Goal: Obtain resource: Download file/media

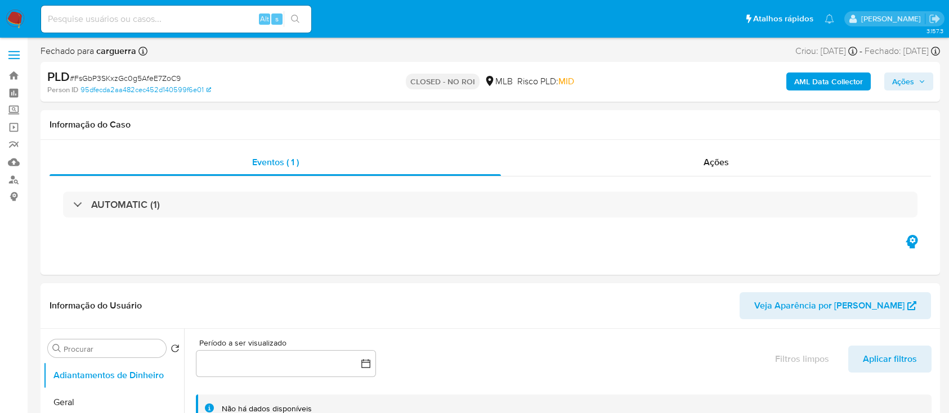
select select "10"
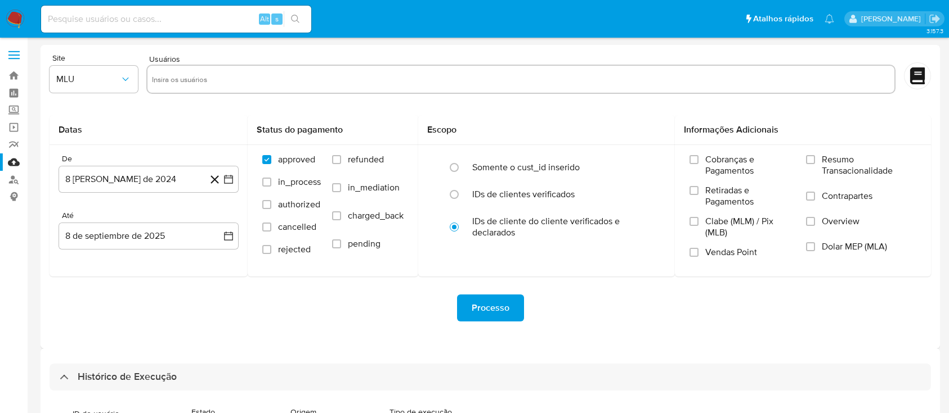
select select "10"
click at [14, 79] on link "Bandeja" at bounding box center [67, 75] width 134 height 17
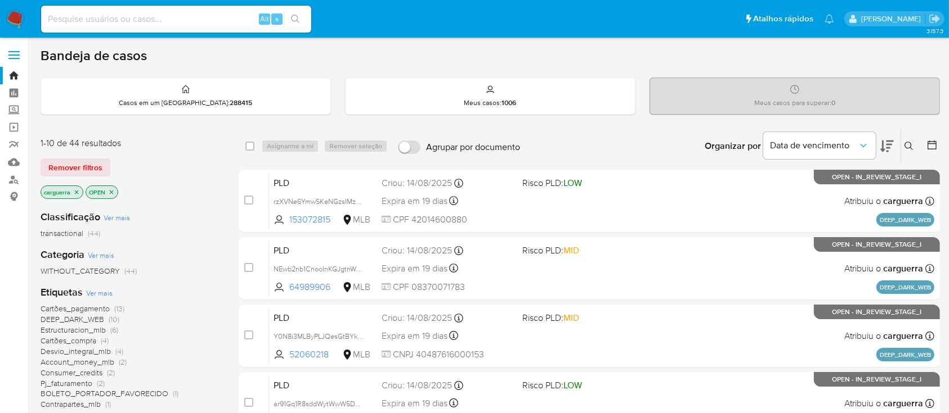
click at [113, 318] on span "(10)" at bounding box center [114, 319] width 11 height 11
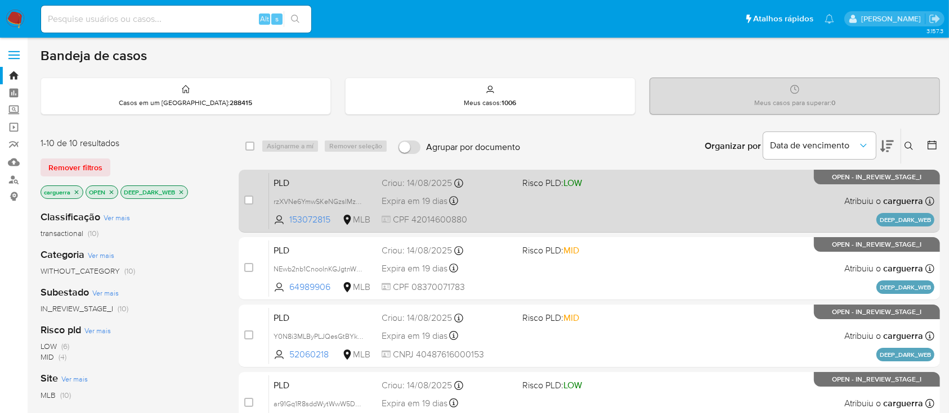
click at [666, 192] on div "PLD rzXVNe6YmwSKeNGzsIMzwTq4 153072815 MLB Risco PLD: LOW Criou: 14/08/2025 Cri…" at bounding box center [601, 201] width 665 height 57
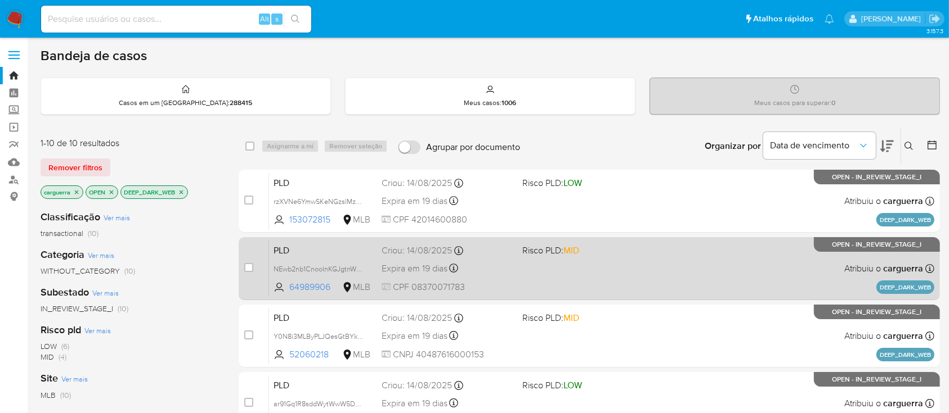
click at [675, 282] on div "PLD NEwb2nb1CnooInKGJgtnW3g2 64989906 MLB Risco PLD: MID Criou: 14/08/2025 Crio…" at bounding box center [601, 268] width 665 height 57
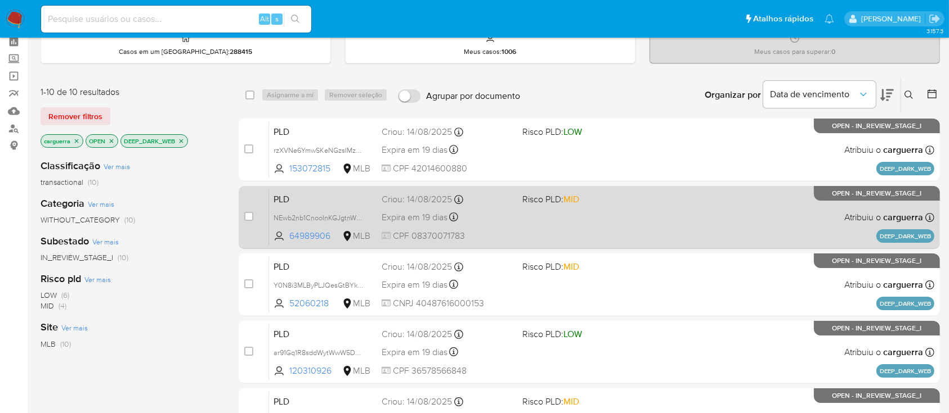
scroll to position [75, 0]
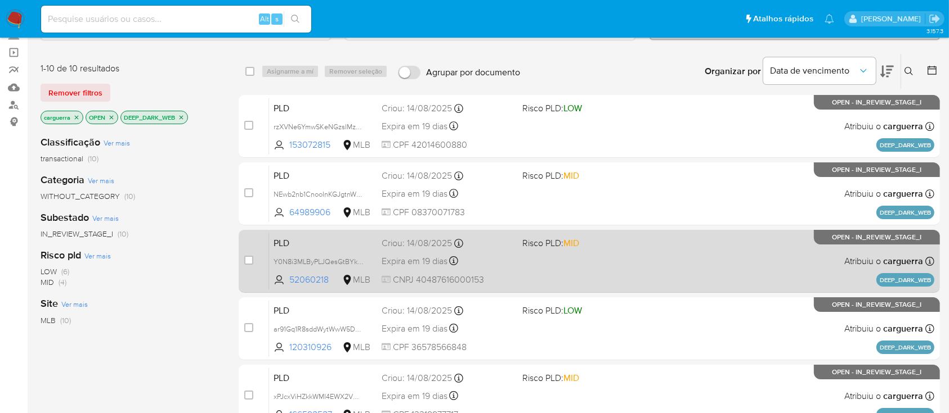
click at [702, 260] on div "PLD Y0N8i3MLByPLJQesGtBYkMrH 52060218 MLB Risco PLD: MID Criou: 14/08/2025 Crio…" at bounding box center [601, 261] width 665 height 57
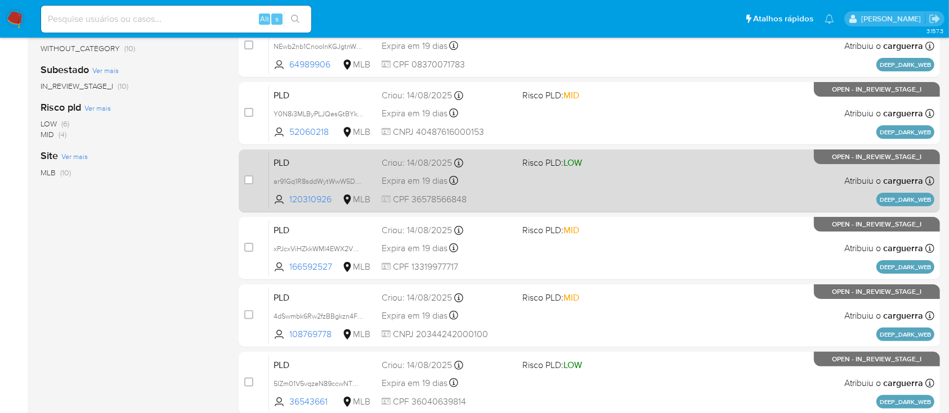
scroll to position [225, 0]
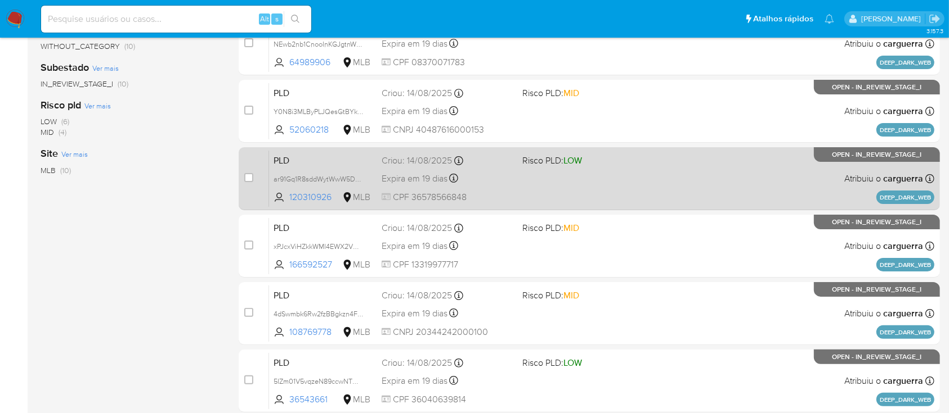
click at [702, 166] on div "PLD ar91Gq1R8sddWytWwW5D4SCY 120310926 MLB Risco PLD: LOW Criou: 14/08/2025 Cri…" at bounding box center [601, 178] width 665 height 57
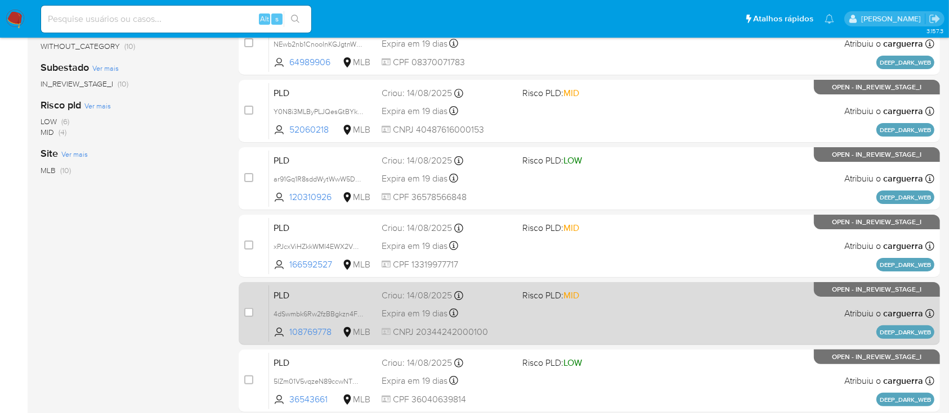
click at [694, 305] on div "PLD 4dSwmbk6Rw2fzBBgkzn4Fxem 108769778 MLB Risco PLD: MID Criou: 14/08/2025 Cri…" at bounding box center [601, 313] width 665 height 57
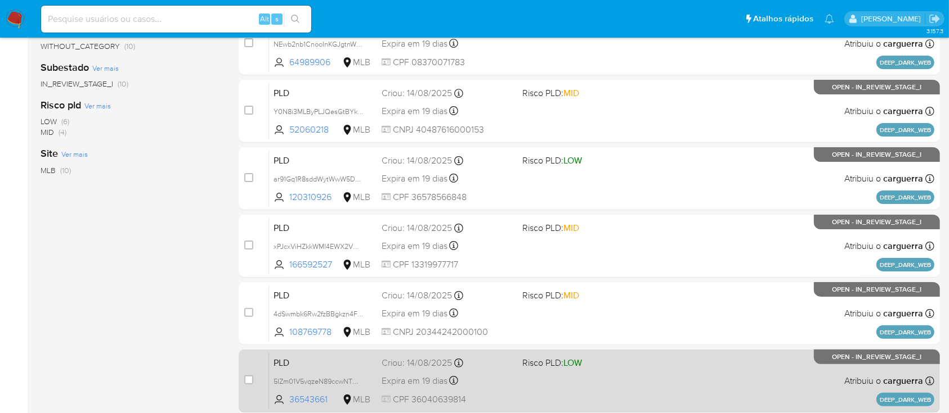
click at [703, 374] on div "PLD 5IZm01V5vqzeN89ccwNTWVQ7 36543661 MLB Risco PLD: LOW Criou: 14/08/2025 Crio…" at bounding box center [601, 381] width 665 height 57
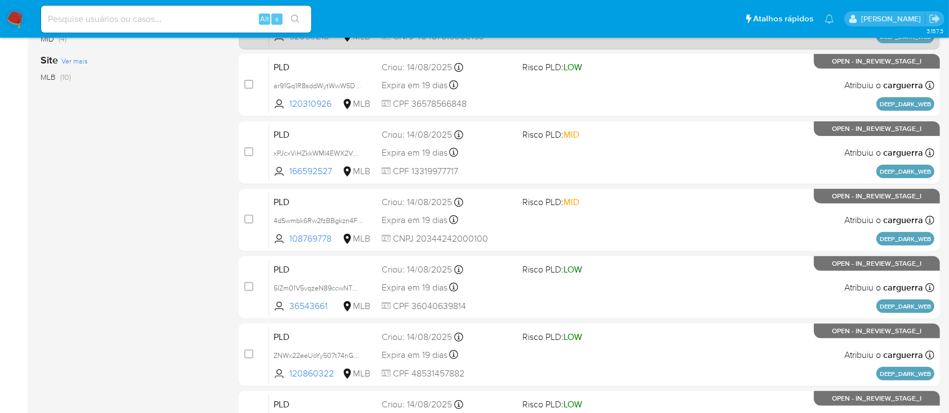
scroll to position [375, 0]
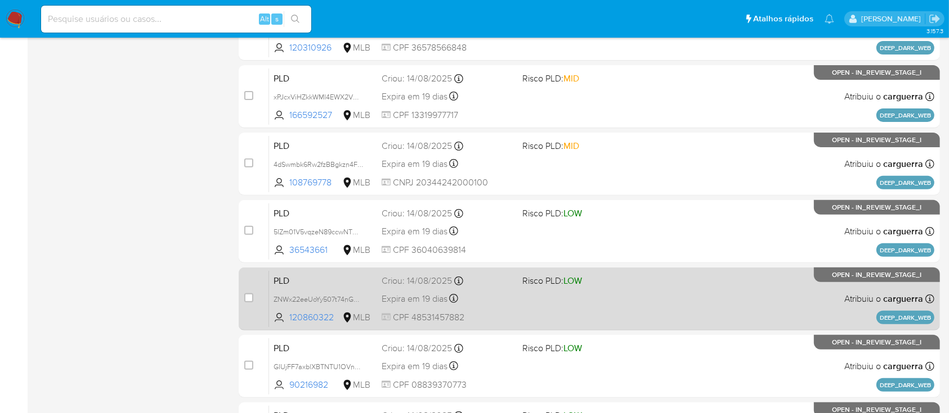
click at [747, 291] on div "PLD ZNWx22eeUoYy507t74nGV1vv 120860322 MLB Risco PLD: LOW Criou: 14/08/2025 Cri…" at bounding box center [601, 299] width 665 height 57
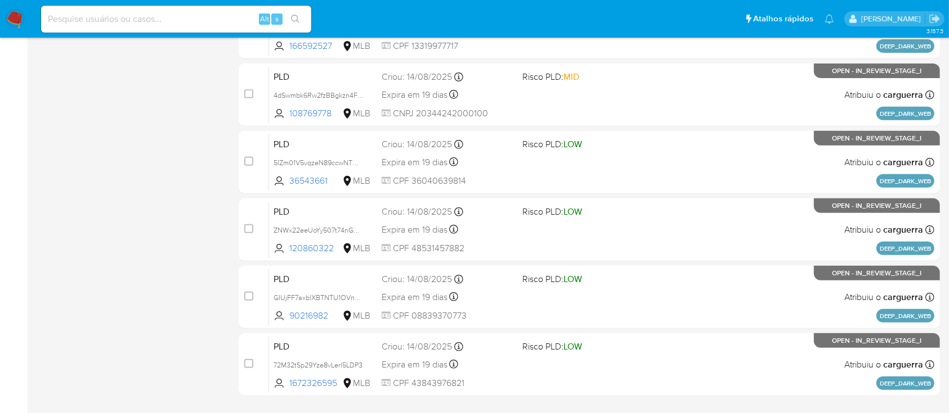
scroll to position [450, 0]
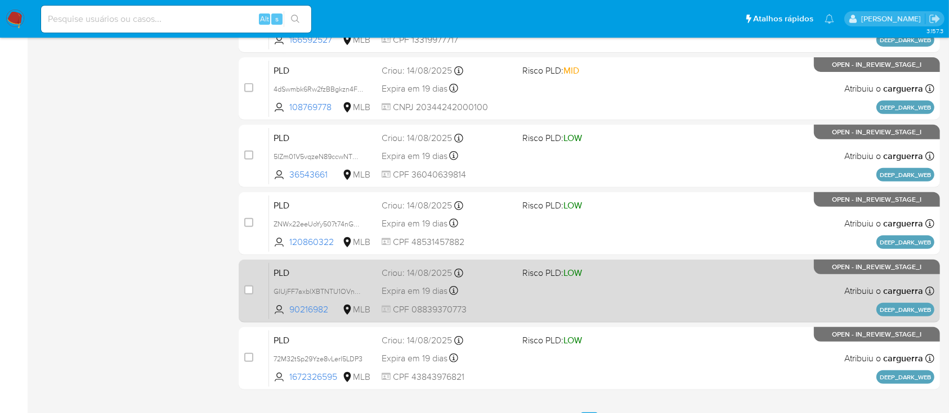
click at [689, 291] on div "PLD GIUjFF7axblXBTNTU1OVnoOW 90216982 MLB Risco PLD: LOW Criou: 14/08/2025 Crio…" at bounding box center [601, 291] width 665 height 57
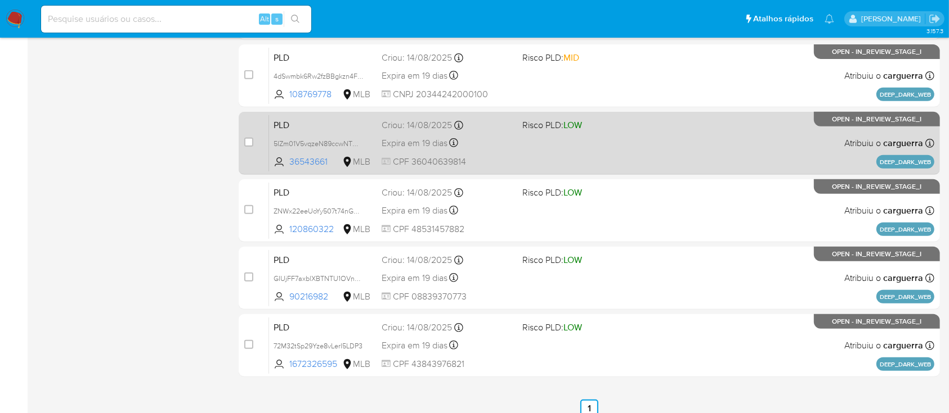
scroll to position [474, 0]
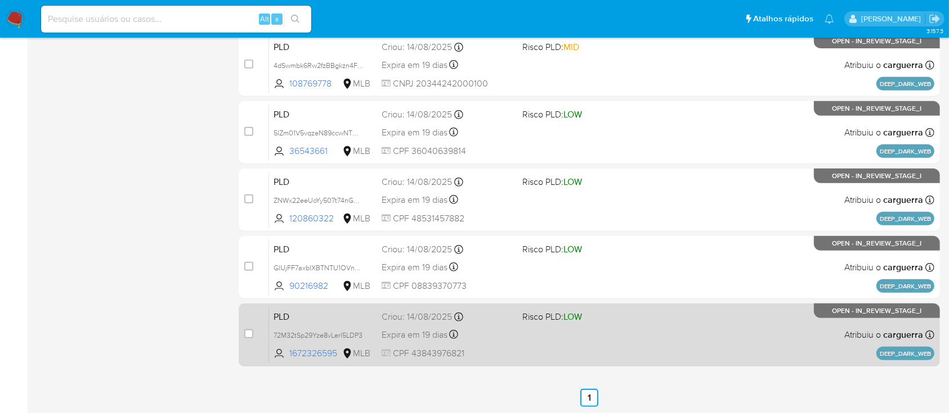
click at [771, 322] on div "PLD 72M32tSp29Yze8vLerI5LDP3 1672326595 MLB Risco PLD: LOW Criou: 14/08/2025 Cr…" at bounding box center [601, 335] width 665 height 57
click at [727, 334] on div "PLD 72M32tSp29Yze8vLerI5LDP3 1672326595 MLB Risco PLD: LOW Criou: 14/08/2025 Cr…" at bounding box center [601, 335] width 665 height 57
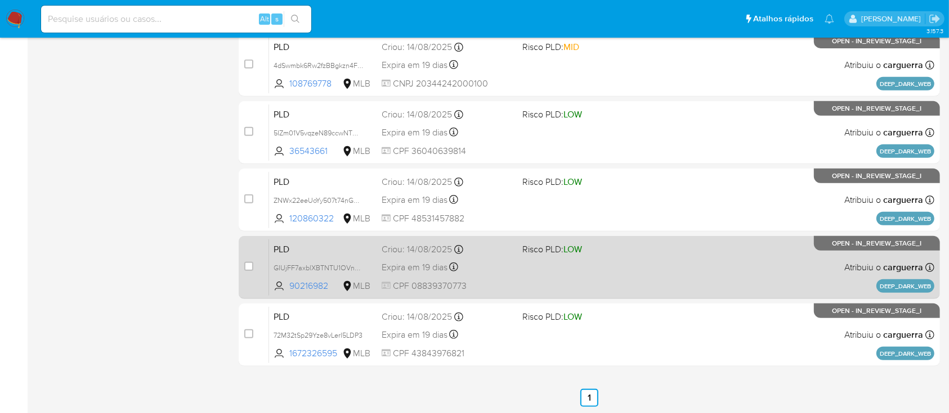
click at [748, 280] on div "PLD GIUjFF7axblXBTNTU1OVnoOW 90216982 MLB Risco PLD: LOW Criou: 14/08/2025 Crio…" at bounding box center [601, 267] width 665 height 57
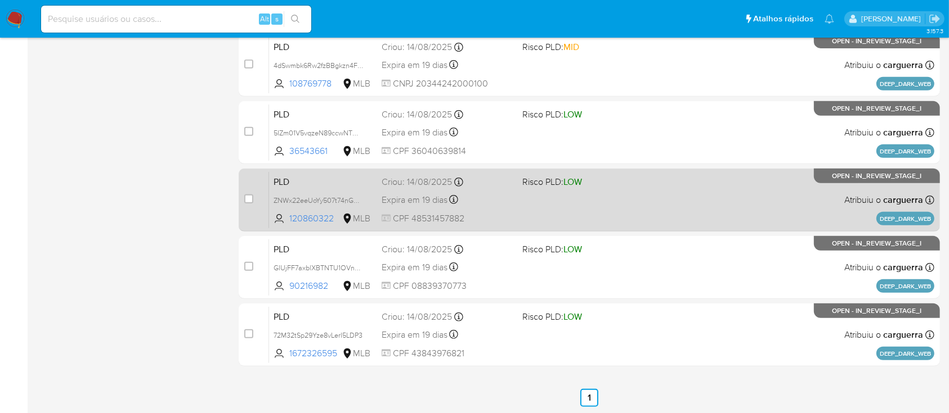
click at [774, 210] on div "PLD ZNWx22eeUoYy507t74nGV1vv 120860322 MLB Risco PLD: LOW Criou: 14/08/2025 Cri…" at bounding box center [601, 200] width 665 height 57
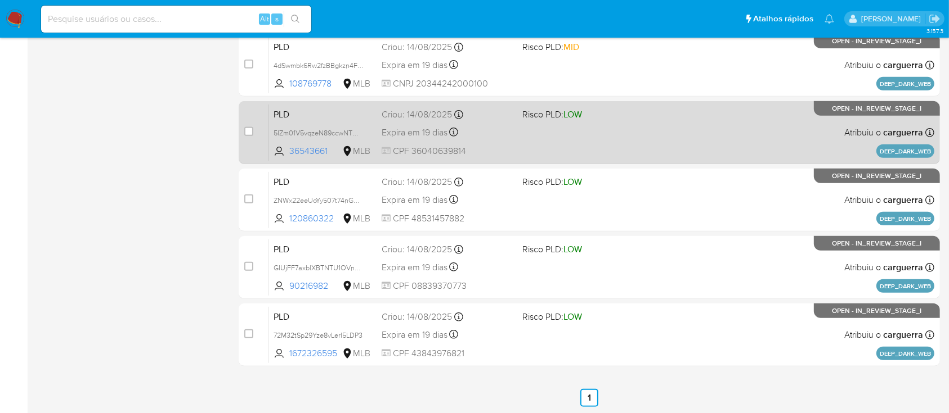
click at [709, 123] on div "PLD 5IZm01V5vqzeN89ccwNTWVQ7 36543661 MLB Risco PLD: LOW Criou: 14/08/2025 Crio…" at bounding box center [601, 132] width 665 height 57
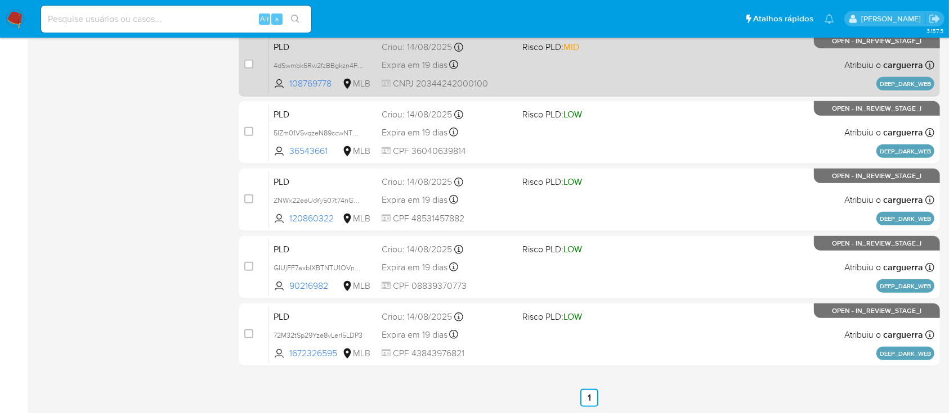
click at [681, 70] on div "PLD 4dSwmbk6Rw2fzBBgkzn4Fxem 108769778 MLB Risco PLD: MID Criou: 14/08/2025 Cri…" at bounding box center [601, 65] width 665 height 57
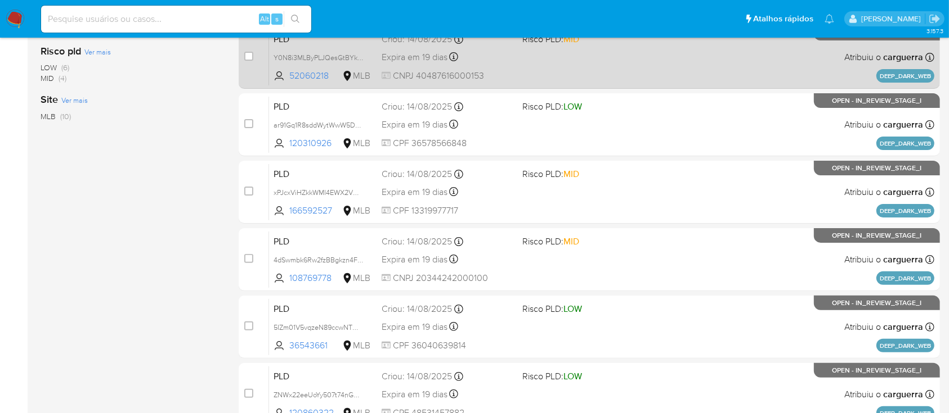
scroll to position [249, 0]
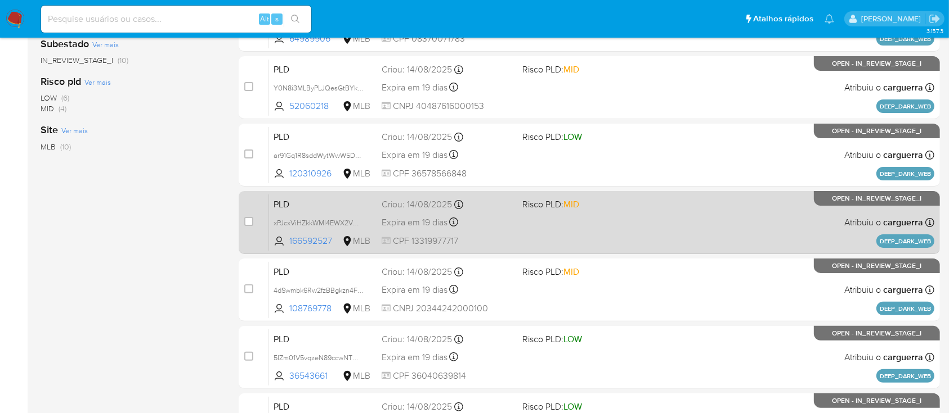
click at [729, 218] on div "PLD xPJcxViHZkkWMI4EWX2VOYzD 166592527 MLB Risco PLD: MID Criou: 14/08/2025 Cri…" at bounding box center [601, 222] width 665 height 57
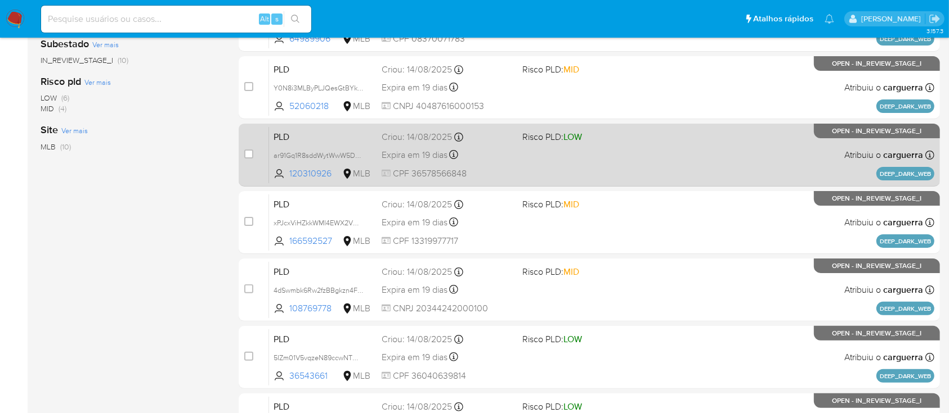
click at [730, 148] on div "PLD ar91Gq1R8sddWytWwW5D4SCY 120310926 MLB Risco PLD: LOW Criou: 14/08/2025 Cri…" at bounding box center [601, 155] width 665 height 57
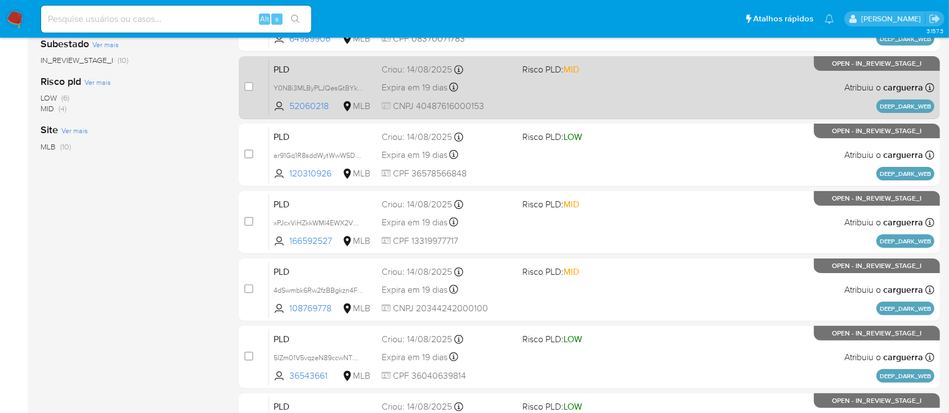
click at [693, 87] on div "PLD Y0N8i3MLByPLJQesGtBYkMrH 52060218 MLB Risco PLD: MID Criou: 14/08/2025 Crio…" at bounding box center [601, 87] width 665 height 57
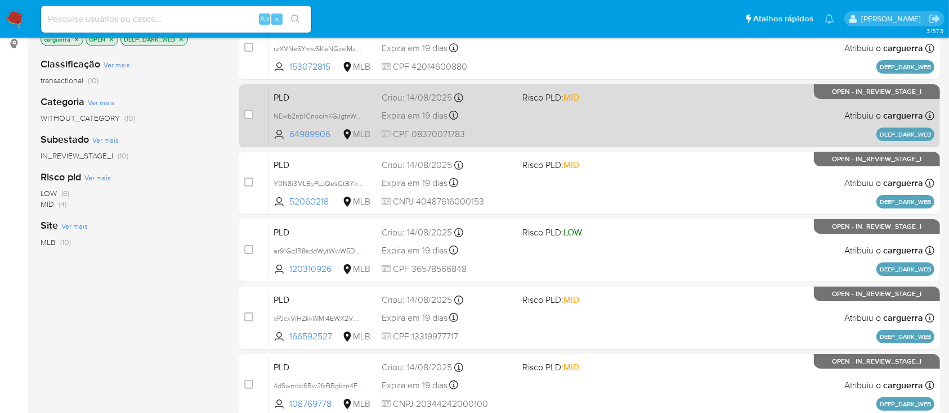
scroll to position [174, 0]
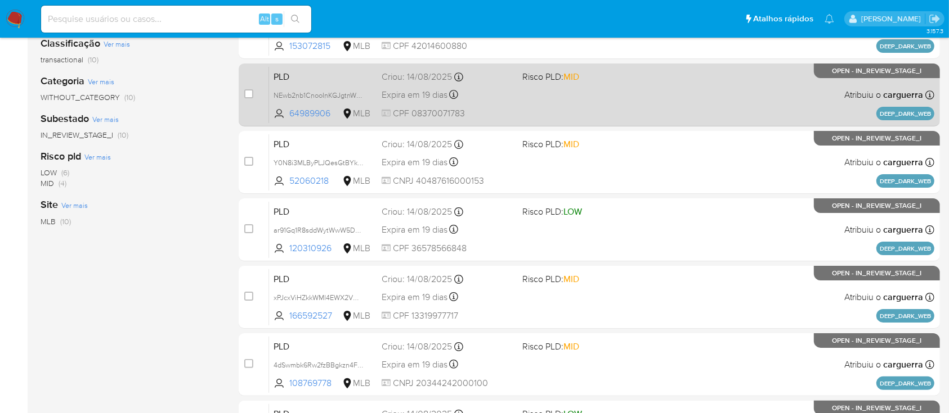
click at [675, 92] on div "PLD NEwb2nb1CnooInKGJgtnW3g2 64989906 MLB Risco PLD: MID Criou: 14/08/2025 Crio…" at bounding box center [601, 94] width 665 height 57
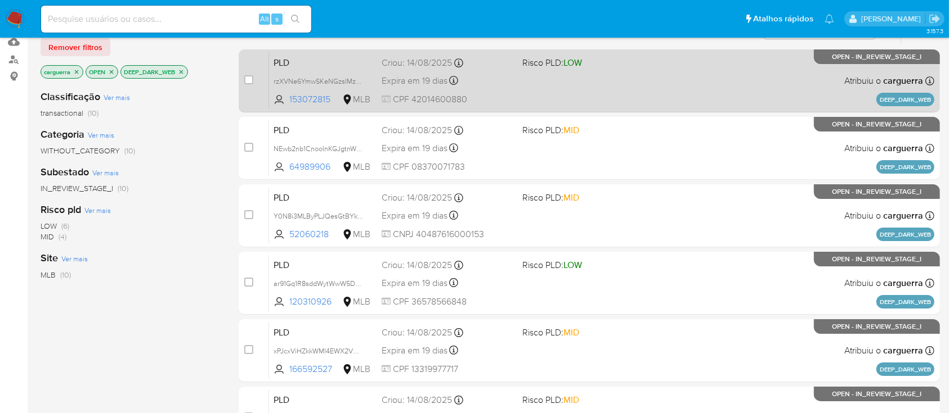
scroll to position [99, 0]
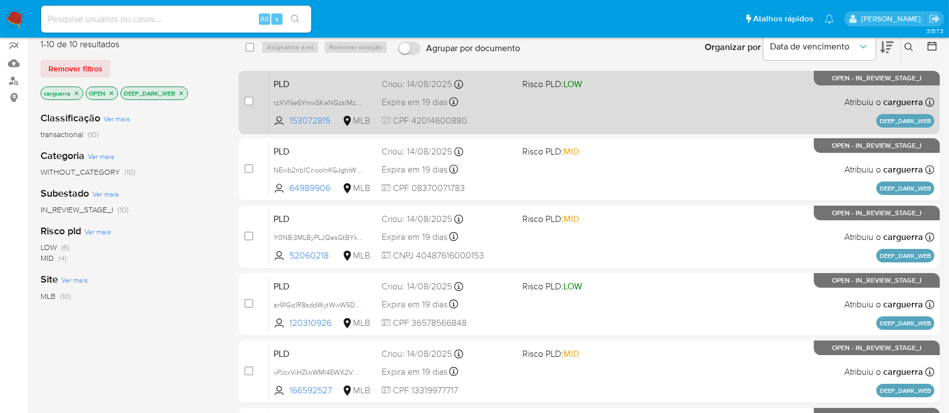
click at [674, 113] on div "PLD rzXVNe6YmwSKeNGzsIMzwTq4 153072815 MLB Risco PLD: LOW Criou: 14/08/2025 Cri…" at bounding box center [601, 102] width 665 height 57
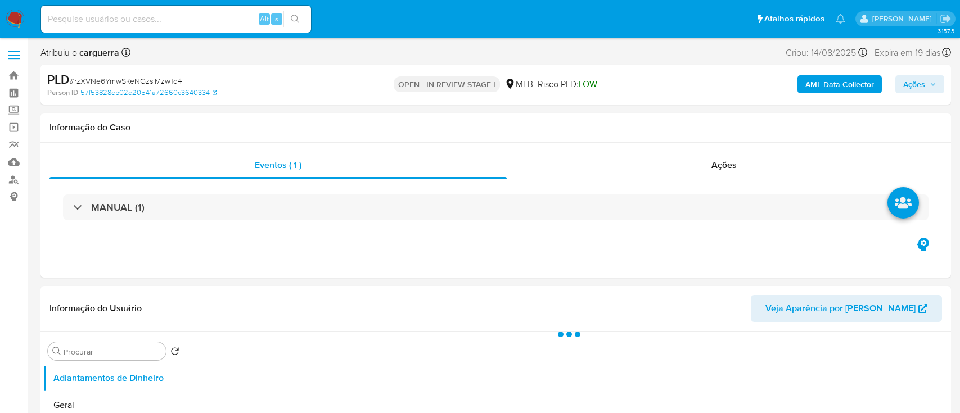
select select "10"
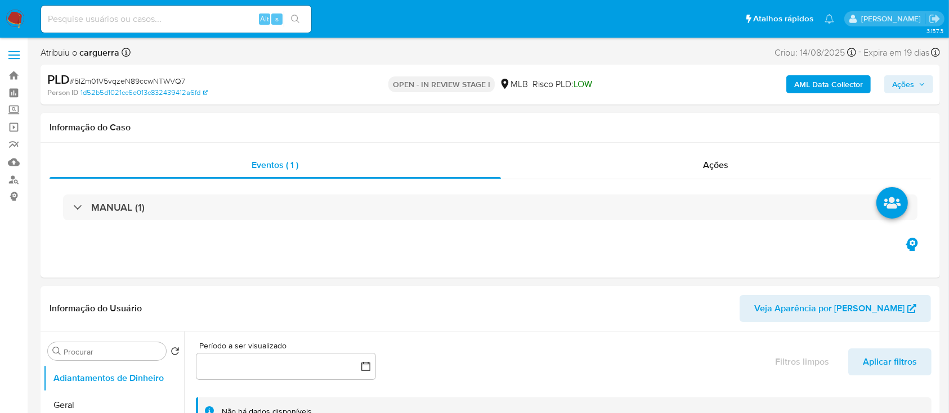
select select "10"
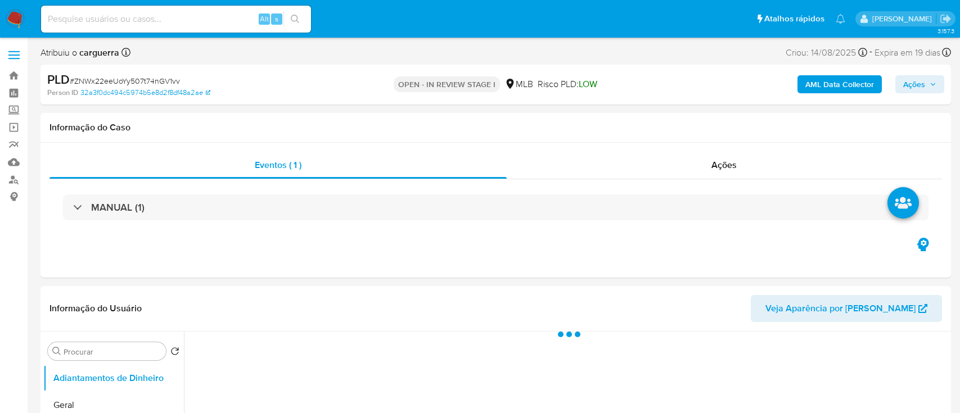
select select "10"
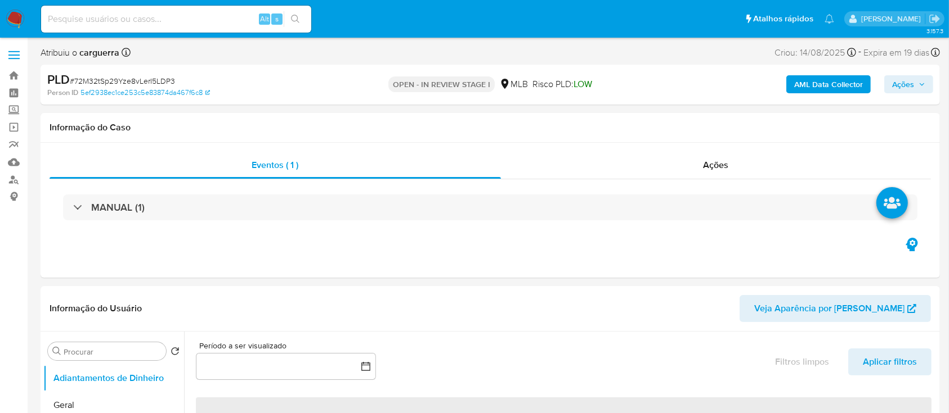
select select "10"
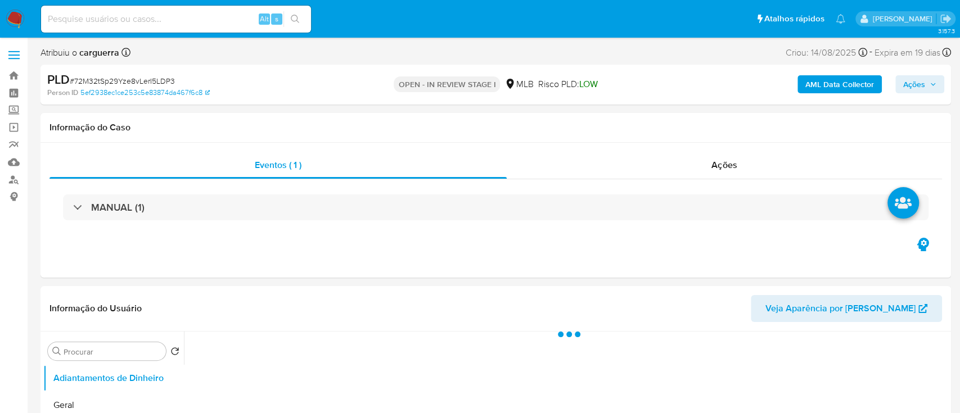
select select "10"
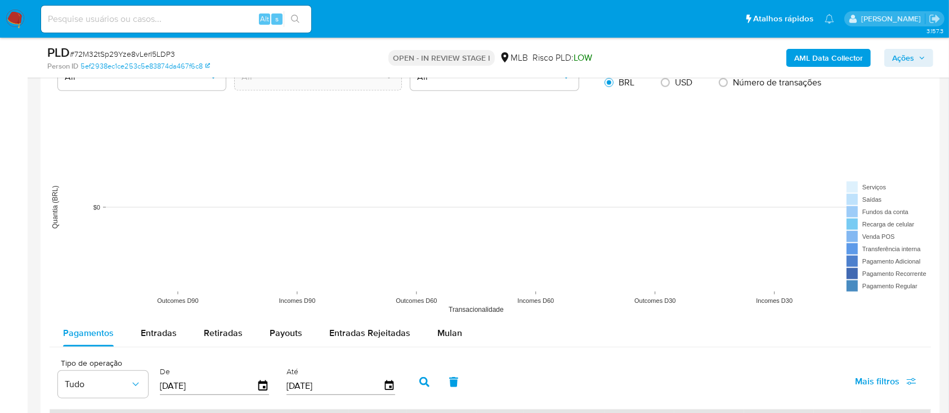
scroll to position [1050, 0]
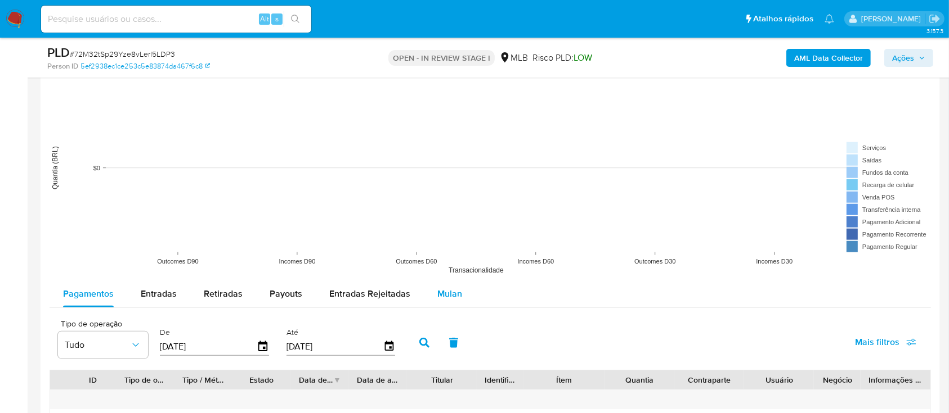
click at [450, 295] on span "Mulan" at bounding box center [449, 293] width 25 height 13
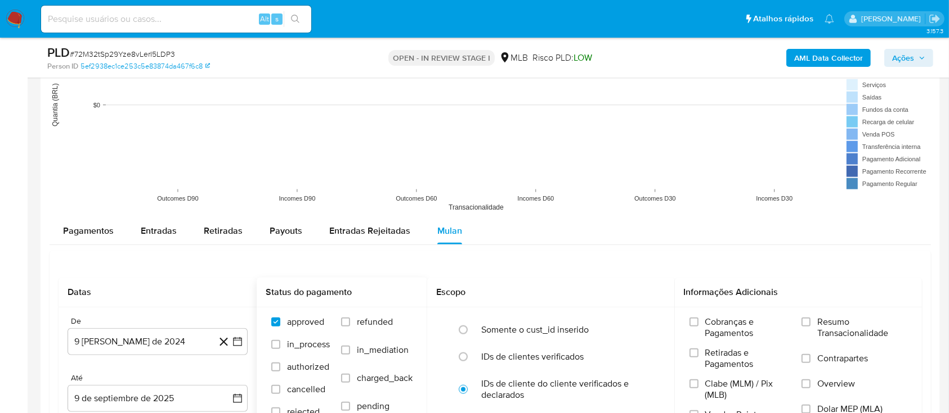
scroll to position [1200, 0]
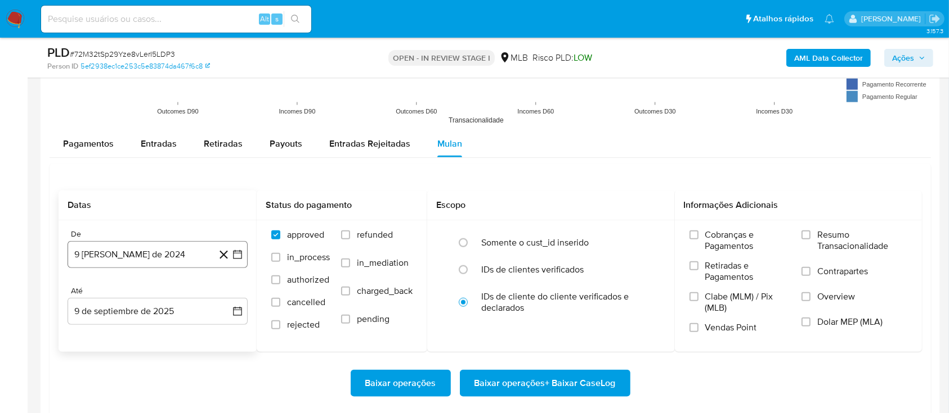
click at [241, 255] on icon "button" at bounding box center [237, 254] width 11 height 11
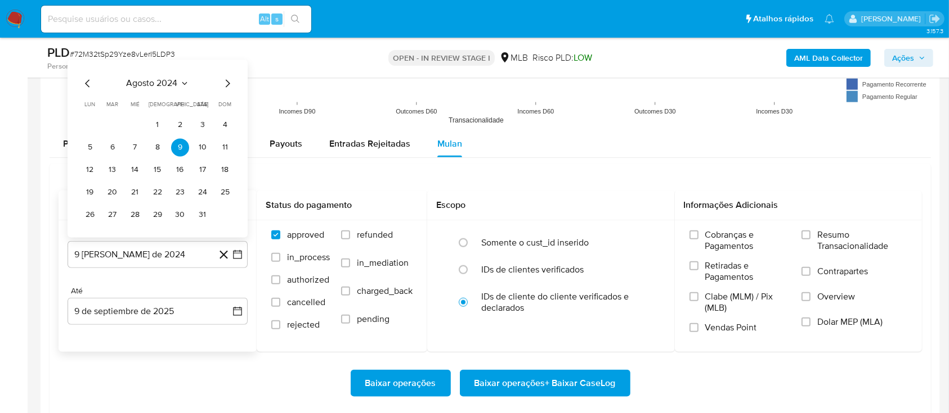
click at [189, 81] on div "agosto 2024" at bounding box center [157, 84] width 153 height 14
click at [182, 80] on icon "Seleccionar mes y año" at bounding box center [184, 83] width 9 height 9
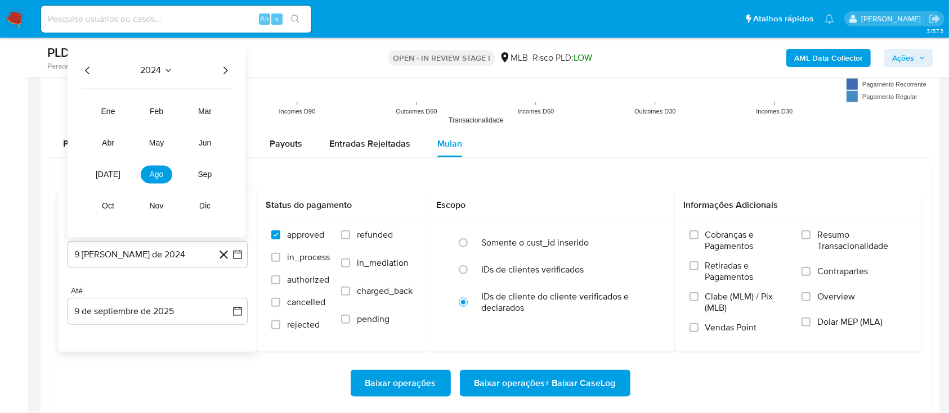
click at [224, 74] on icon "Año siguiente" at bounding box center [225, 71] width 14 height 14
click at [109, 173] on span "[DATE]" at bounding box center [108, 174] width 25 height 9
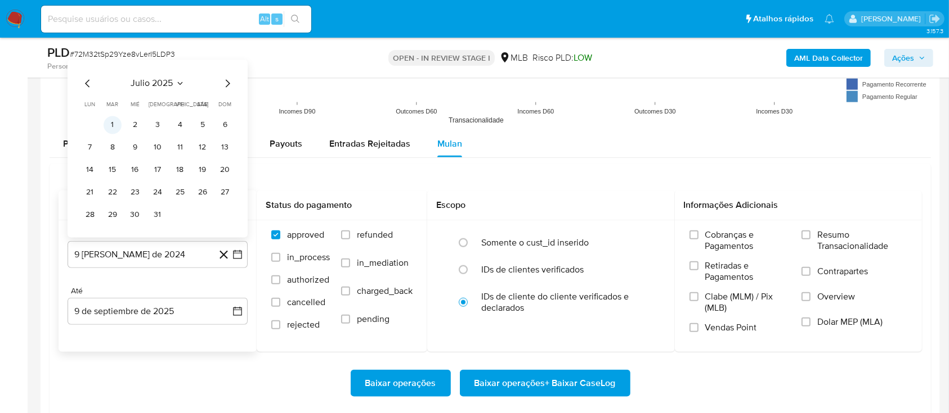
click at [118, 121] on button "1" at bounding box center [113, 125] width 18 height 18
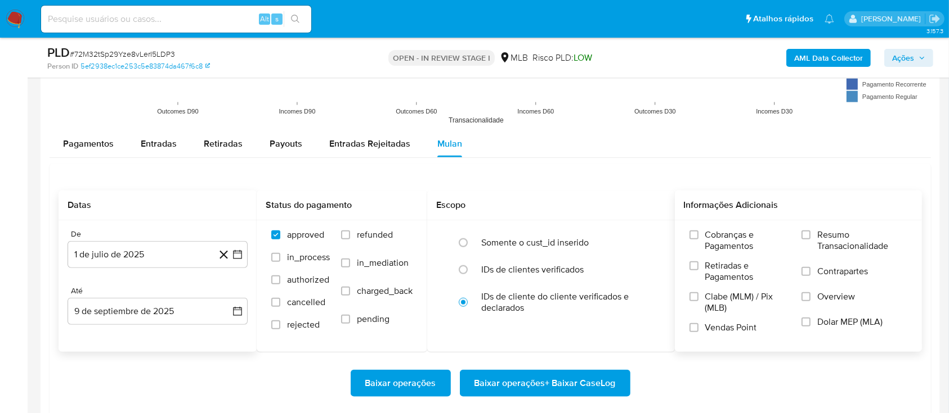
click at [825, 237] on span "Resumo Transacionalidade" at bounding box center [862, 241] width 90 height 23
click at [805, 231] on input "Resumo Transacionalidade" at bounding box center [805, 235] width 9 height 9
click at [549, 384] on span "Baixar operações + Baixar CaseLog" at bounding box center [544, 383] width 141 height 25
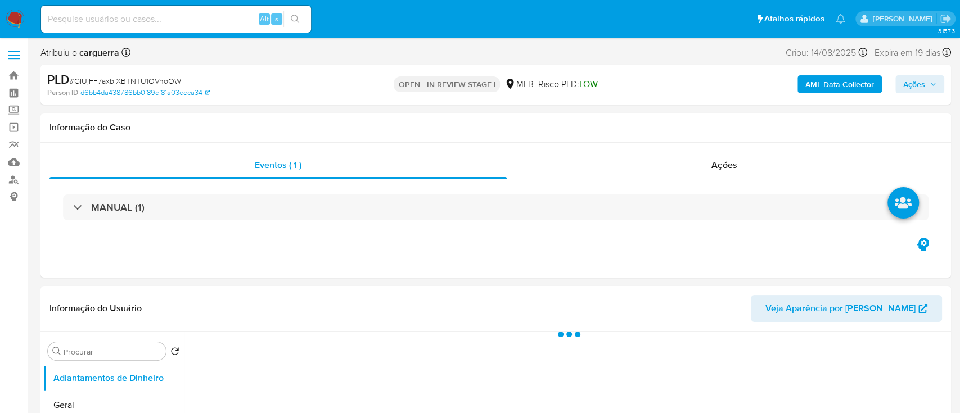
select select "10"
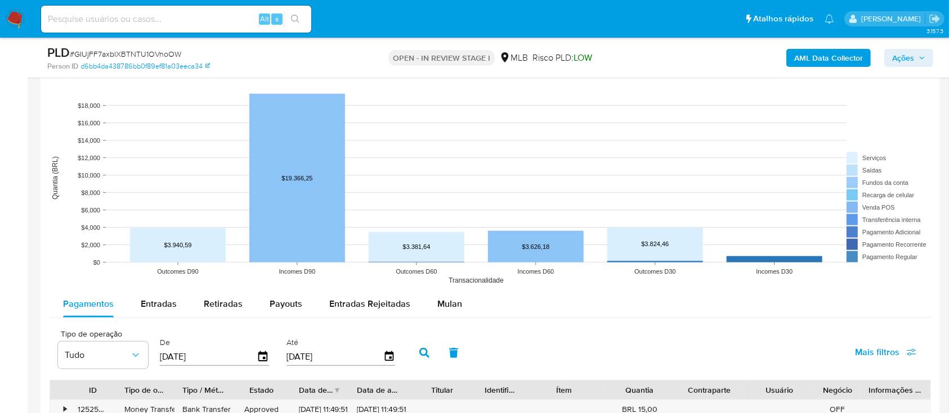
scroll to position [1125, 0]
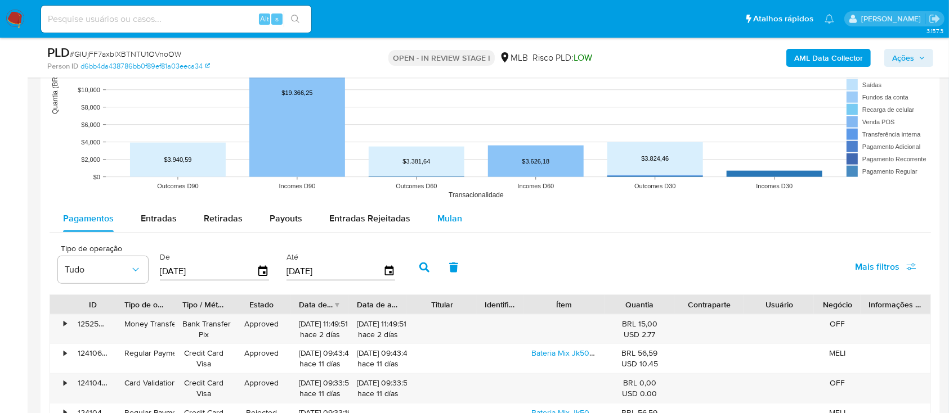
click at [453, 218] on span "Mulan" at bounding box center [449, 218] width 25 height 13
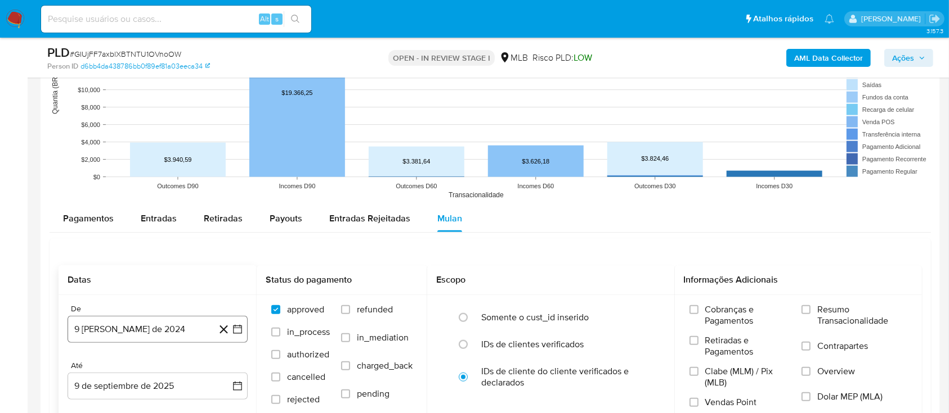
click at [236, 334] on icon "button" at bounding box center [237, 329] width 11 height 11
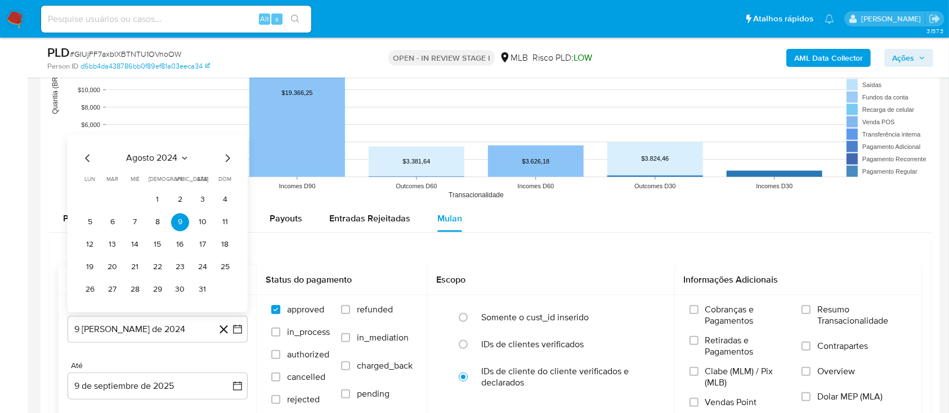
click at [190, 155] on div "agosto 2024" at bounding box center [157, 158] width 153 height 14
click at [184, 157] on icon "Seleccionar mes y año" at bounding box center [184, 158] width 9 height 9
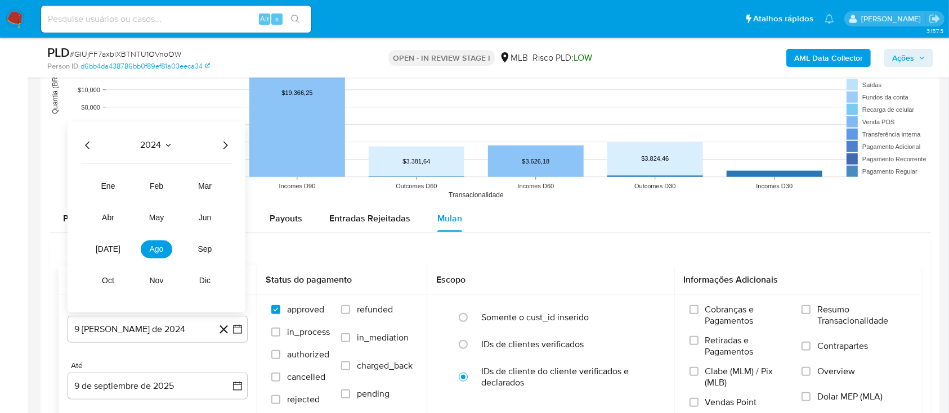
click at [226, 142] on icon "Año siguiente" at bounding box center [225, 145] width 14 height 14
click at [108, 248] on span "[DATE]" at bounding box center [108, 249] width 25 height 9
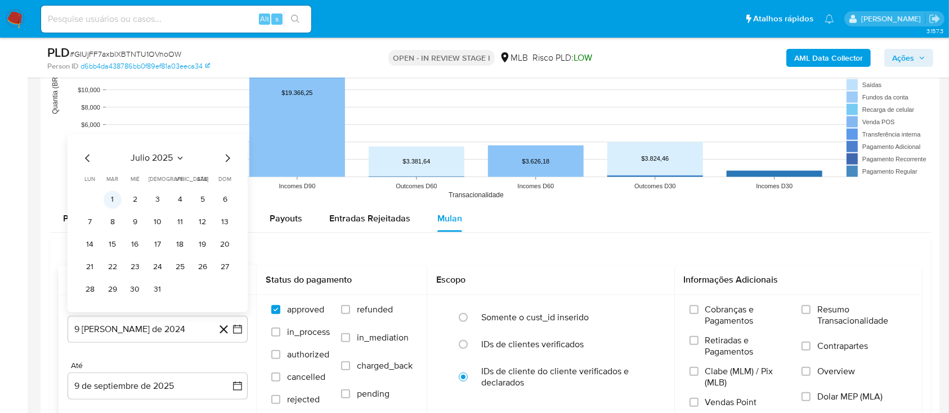
click at [118, 196] on button "1" at bounding box center [113, 200] width 18 height 18
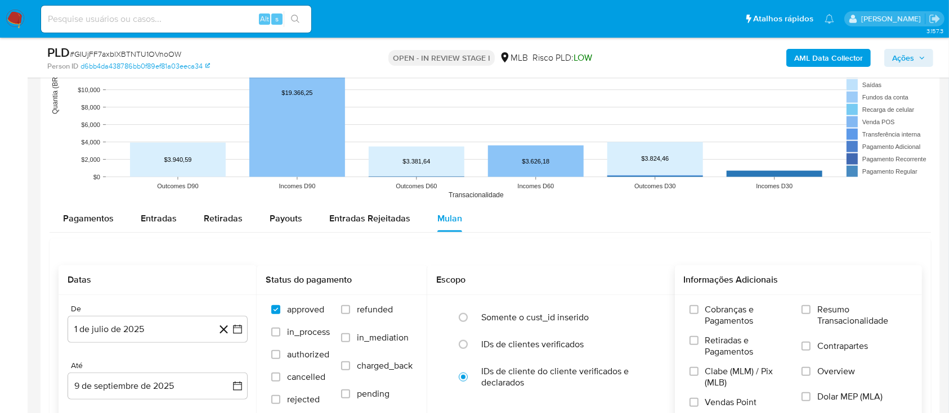
click at [811, 314] on label "Resumo Transacionalidade" at bounding box center [854, 322] width 106 height 37
click at [810, 314] on input "Resumo Transacionalidade" at bounding box center [805, 309] width 9 height 9
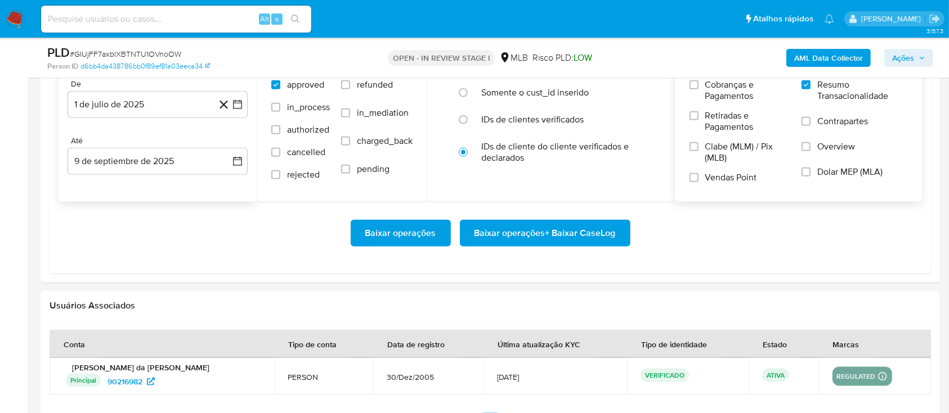
click at [592, 241] on span "Baixar operações + Baixar CaseLog" at bounding box center [544, 233] width 141 height 25
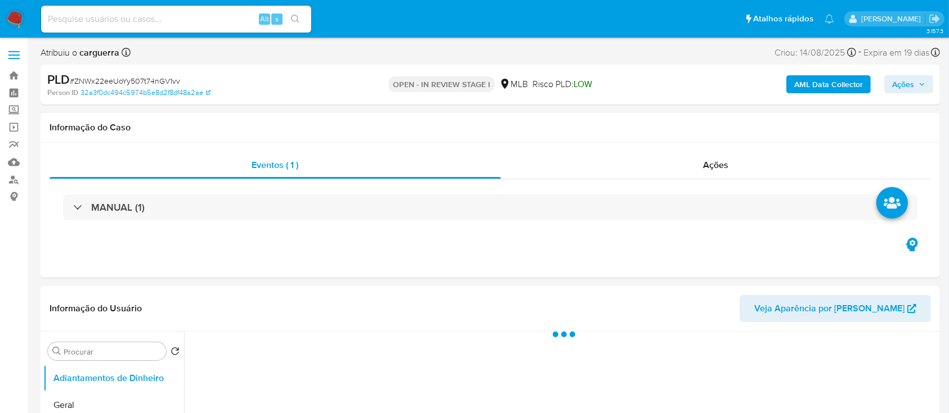
select select "10"
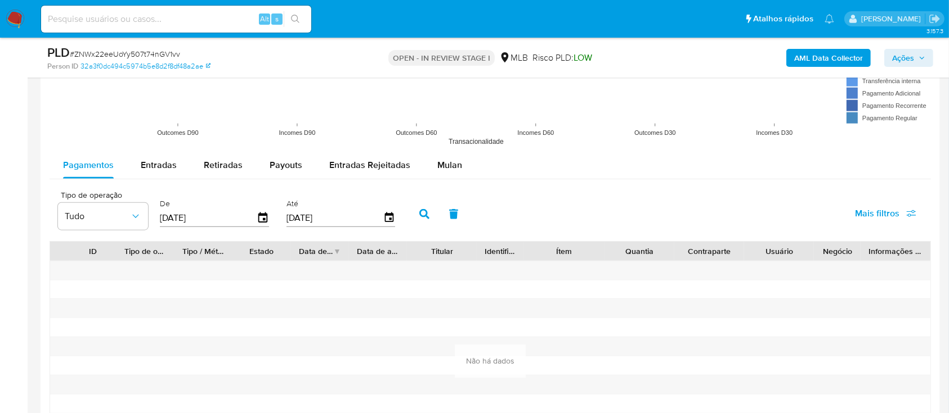
scroll to position [1200, 0]
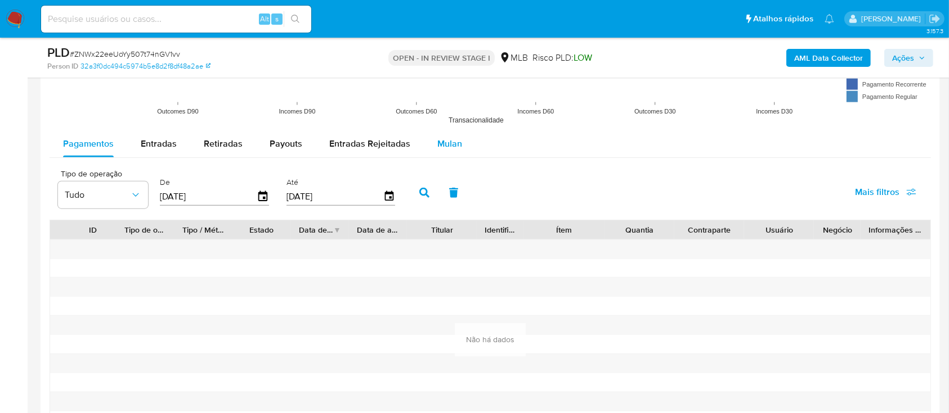
click at [438, 150] on span "Mulan" at bounding box center [449, 143] width 25 height 13
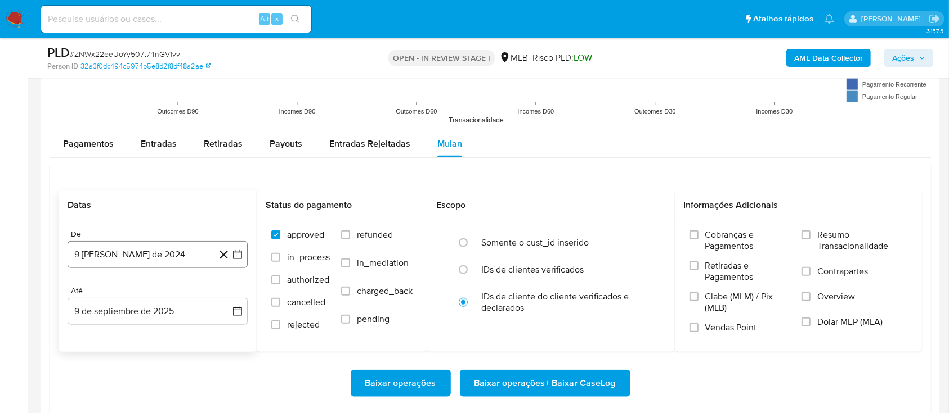
click at [236, 254] on icon "button" at bounding box center [237, 254] width 11 height 11
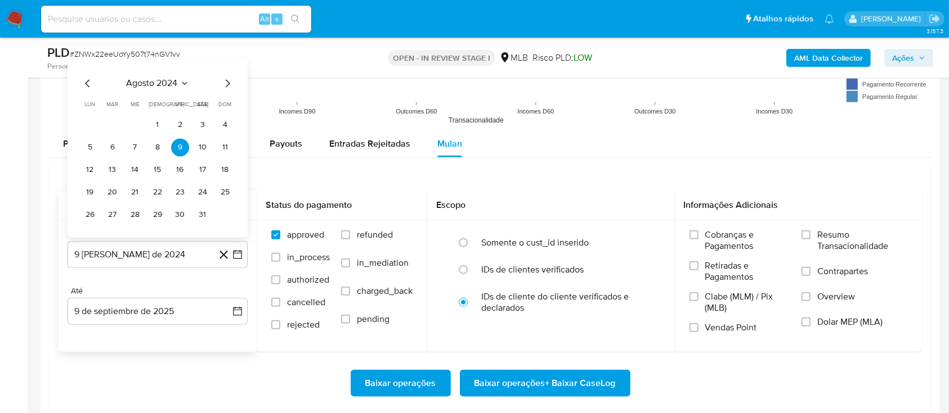
click at [183, 83] on icon "Seleccionar mes y año" at bounding box center [184, 83] width 9 height 9
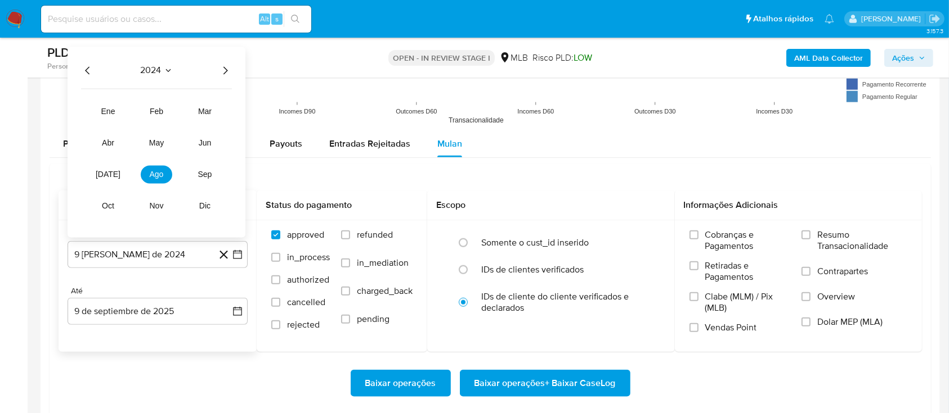
click at [226, 70] on icon "Año siguiente" at bounding box center [225, 71] width 14 height 14
click at [110, 172] on span "[DATE]" at bounding box center [108, 174] width 25 height 9
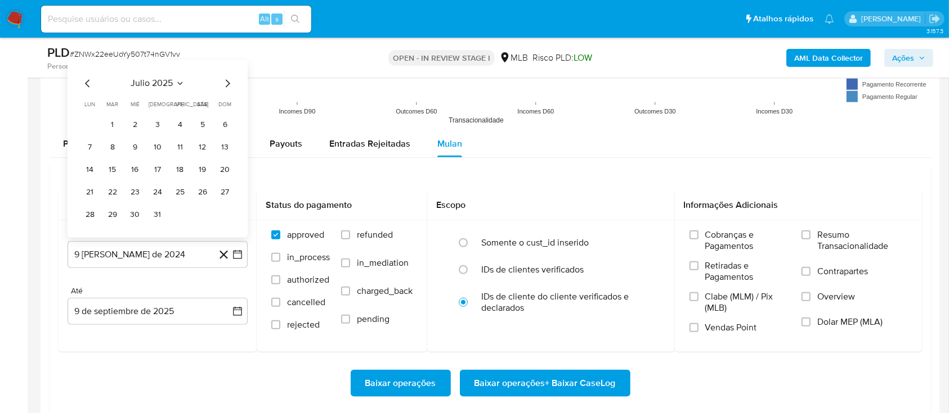
click at [116, 122] on button "1" at bounding box center [113, 125] width 18 height 18
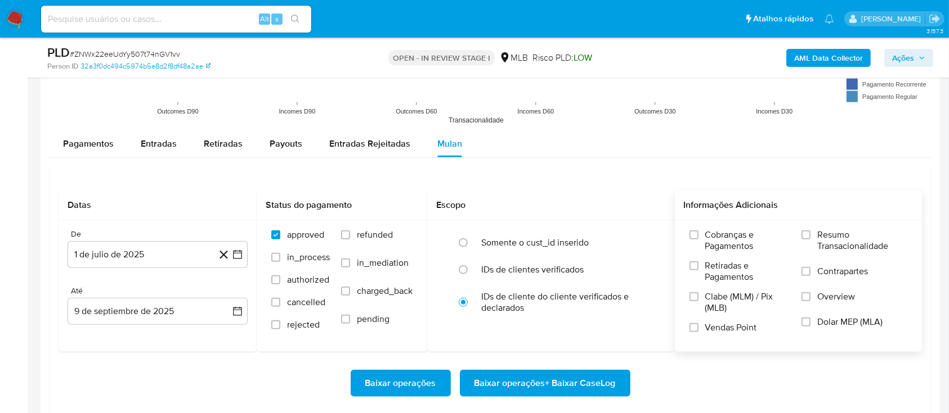
click at [819, 238] on span "Resumo Transacionalidade" at bounding box center [862, 241] width 90 height 23
click at [810, 238] on input "Resumo Transacionalidade" at bounding box center [805, 235] width 9 height 9
click at [570, 380] on span "Baixar operações + Baixar CaseLog" at bounding box center [544, 383] width 141 height 25
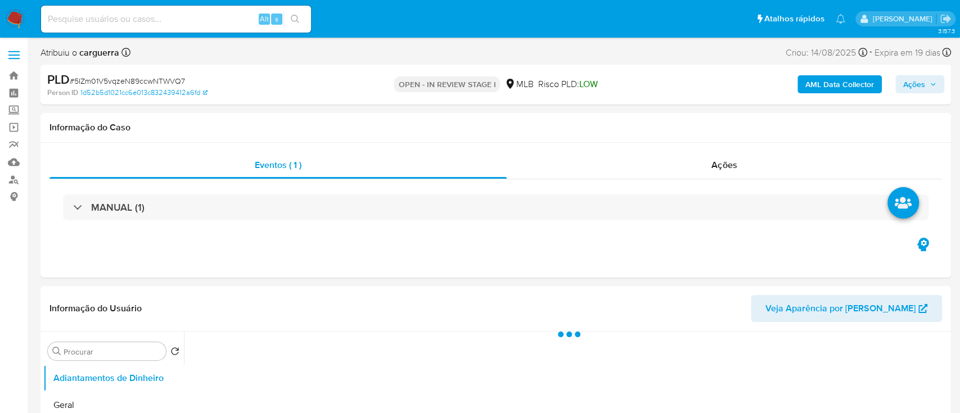
select select "10"
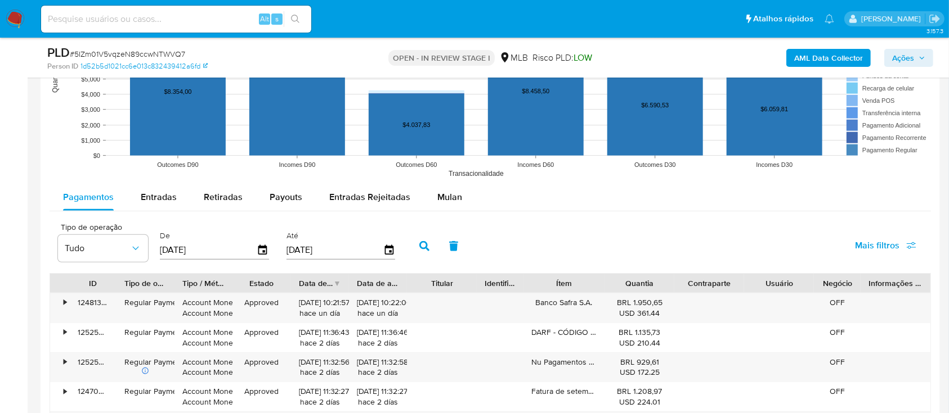
scroll to position [1125, 0]
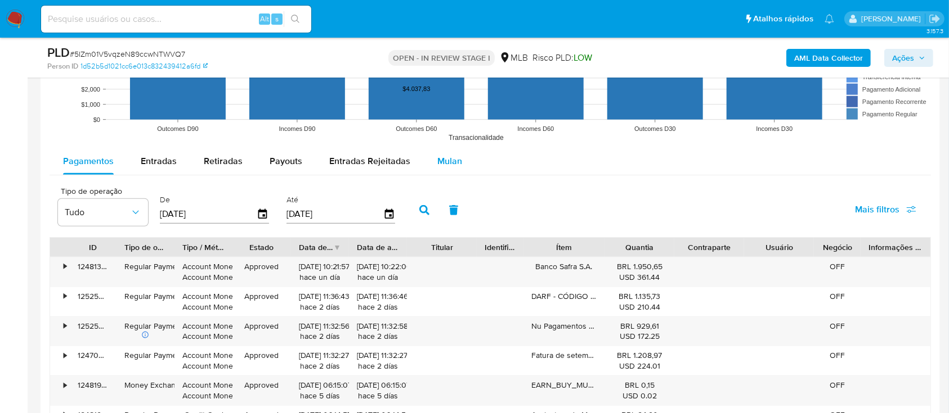
click at [456, 164] on span "Mulan" at bounding box center [449, 161] width 25 height 13
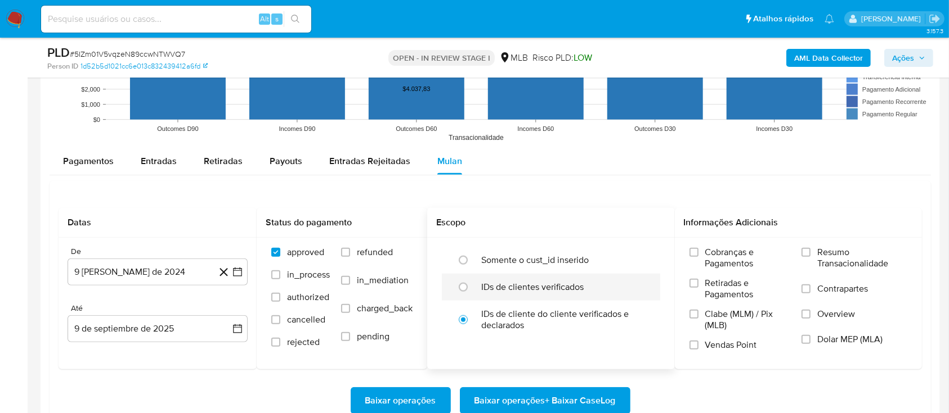
drag, startPoint x: 235, startPoint y: 276, endPoint x: 590, endPoint y: 275, distance: 355.0
click at [234, 275] on icon "button" at bounding box center [237, 272] width 11 height 11
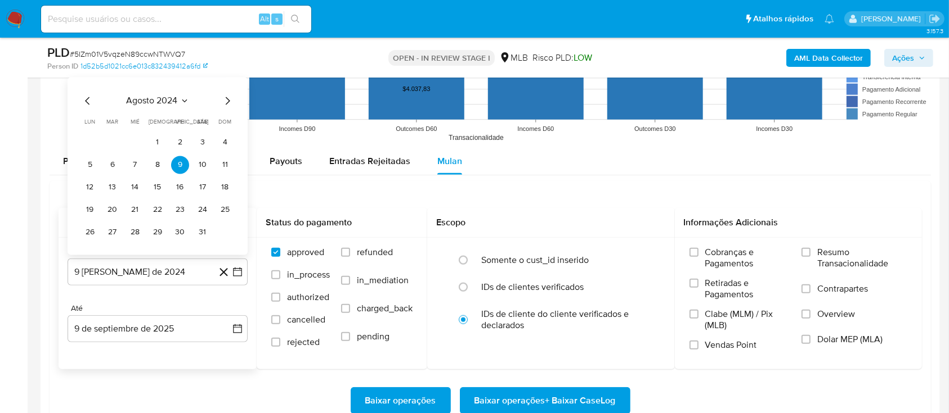
click at [180, 100] on icon "Seleccionar mes y año" at bounding box center [184, 101] width 9 height 9
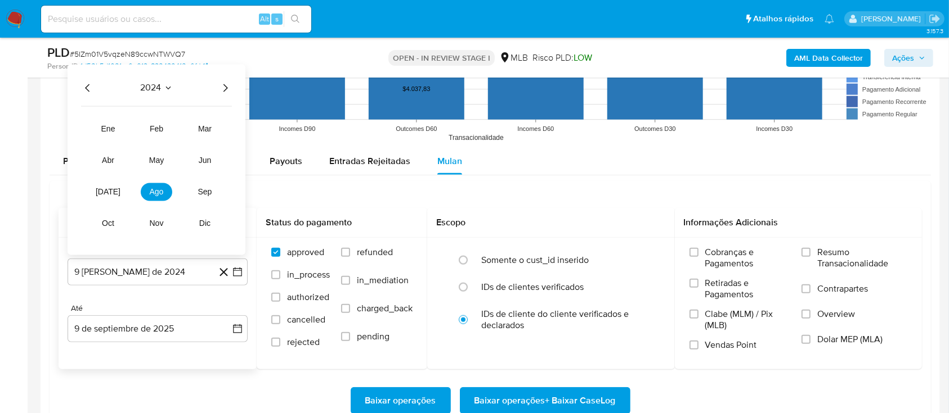
click at [222, 88] on icon "Año siguiente" at bounding box center [225, 89] width 14 height 14
click at [105, 191] on span "[DATE]" at bounding box center [108, 192] width 25 height 9
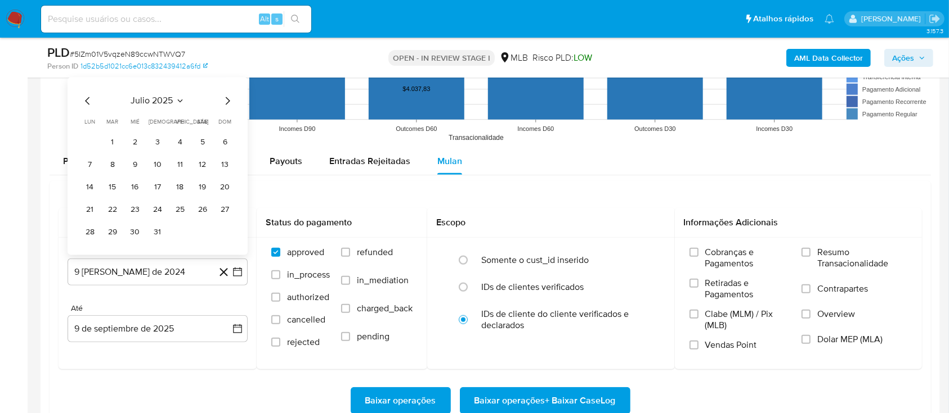
click at [115, 143] on button "1" at bounding box center [113, 143] width 18 height 18
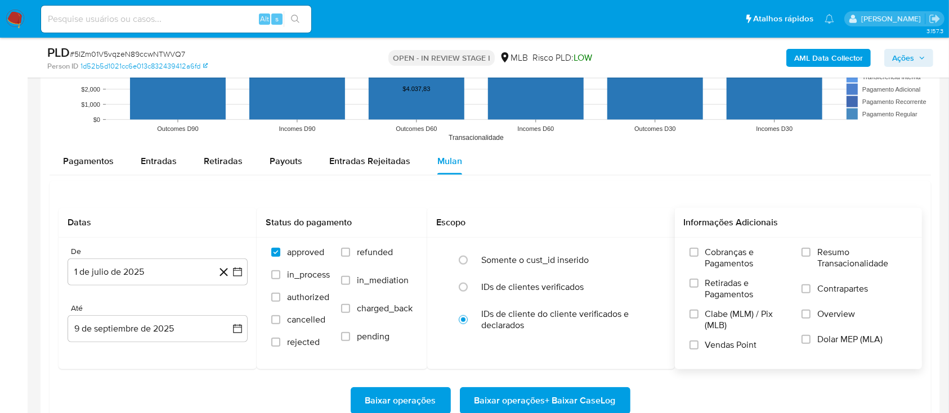
click at [816, 249] on label "Resumo Transacionalidade" at bounding box center [854, 265] width 106 height 37
click at [810, 249] on input "Resumo Transacionalidade" at bounding box center [805, 252] width 9 height 9
click at [516, 397] on span "Baixar operações + Baixar CaseLog" at bounding box center [544, 401] width 141 height 25
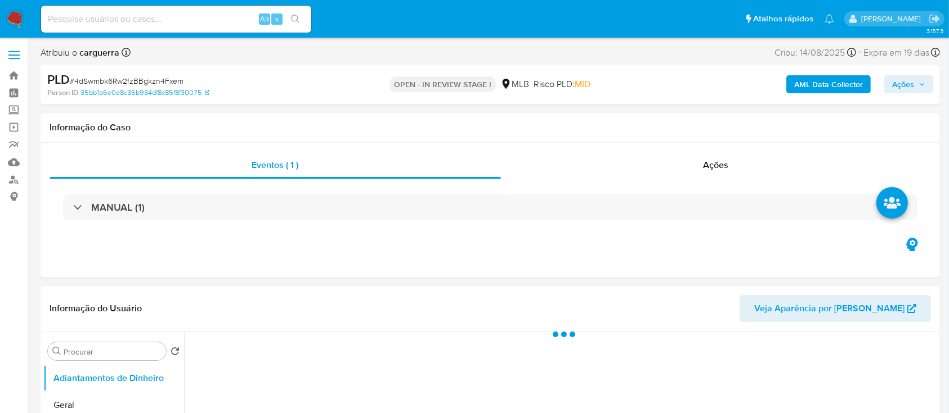
select select "10"
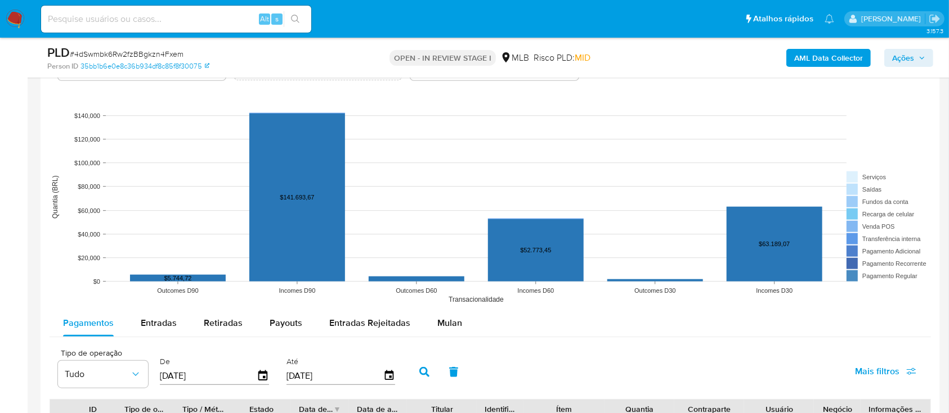
scroll to position [1050, 0]
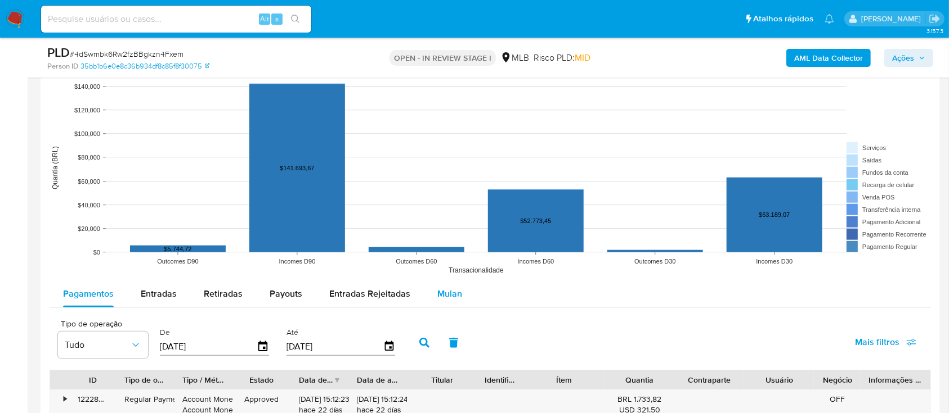
click at [450, 294] on span "Mulan" at bounding box center [449, 293] width 25 height 13
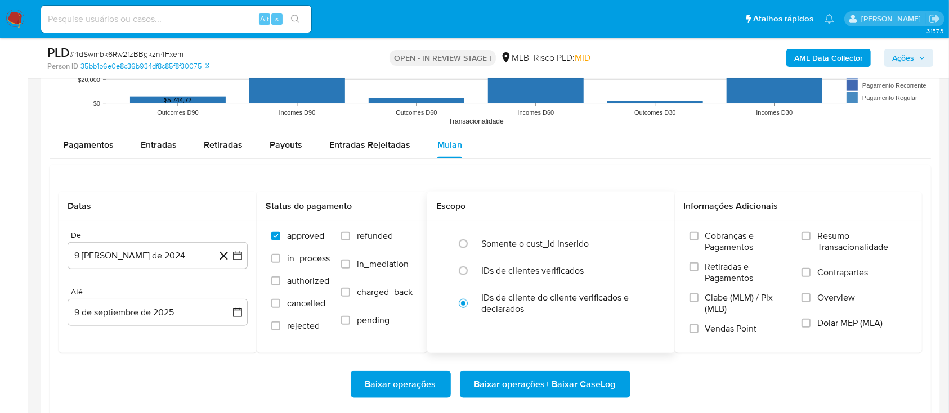
scroll to position [1200, 0]
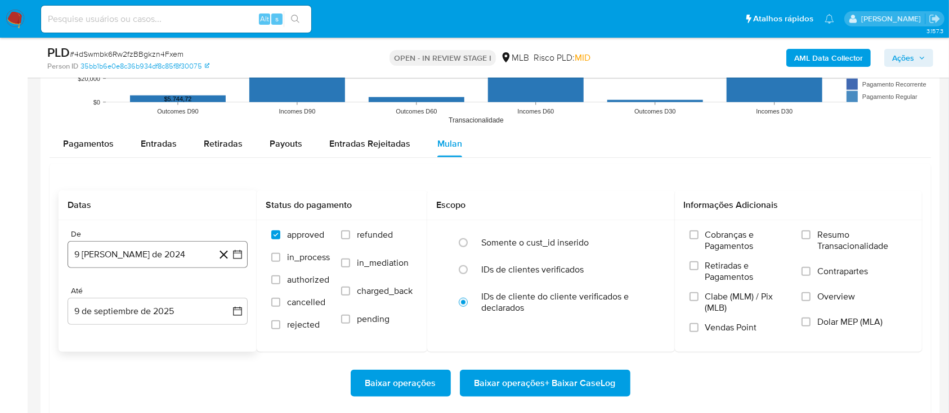
click at [242, 251] on icon "button" at bounding box center [237, 254] width 11 height 11
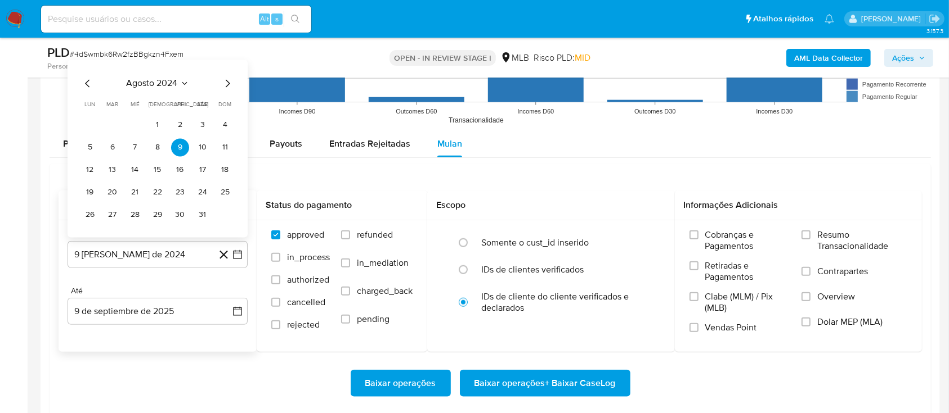
click at [183, 86] on icon "Seleccionar mes y año" at bounding box center [184, 83] width 9 height 9
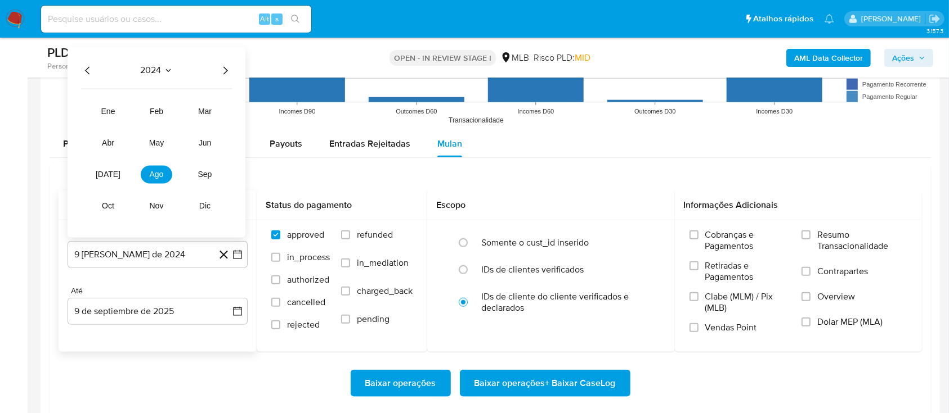
click at [231, 72] on div "2024 2024 ene feb mar abr may jun jul ago sep oct nov dic" at bounding box center [157, 142] width 178 height 191
click at [224, 70] on icon "Año siguiente" at bounding box center [225, 71] width 14 height 14
click at [110, 168] on button "[DATE]" at bounding box center [108, 174] width 32 height 18
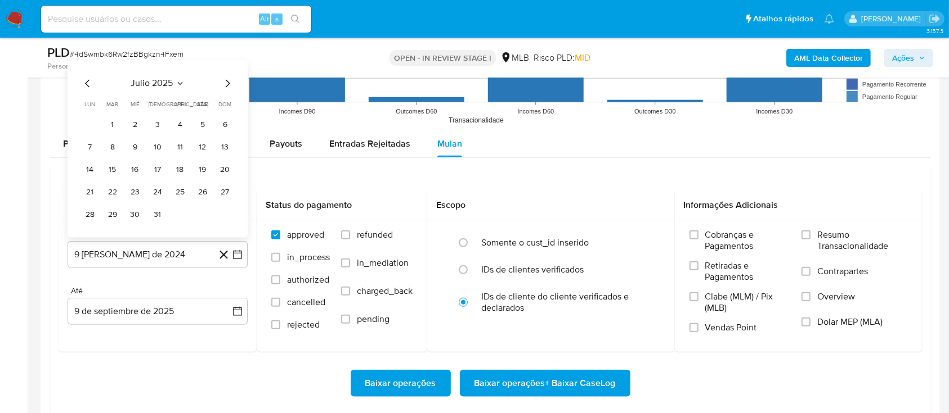
drag, startPoint x: 121, startPoint y: 132, endPoint x: 111, endPoint y: 128, distance: 10.1
click at [120, 131] on button "1" at bounding box center [113, 125] width 18 height 18
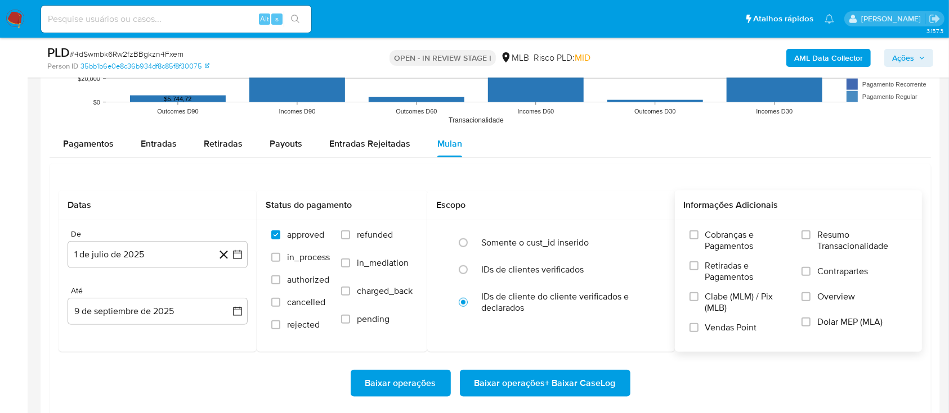
click at [816, 241] on label "Resumo Transacionalidade" at bounding box center [854, 248] width 106 height 37
click at [810, 240] on input "Resumo Transacionalidade" at bounding box center [805, 235] width 9 height 9
click at [572, 384] on span "Baixar operações + Baixar CaseLog" at bounding box center [544, 383] width 141 height 25
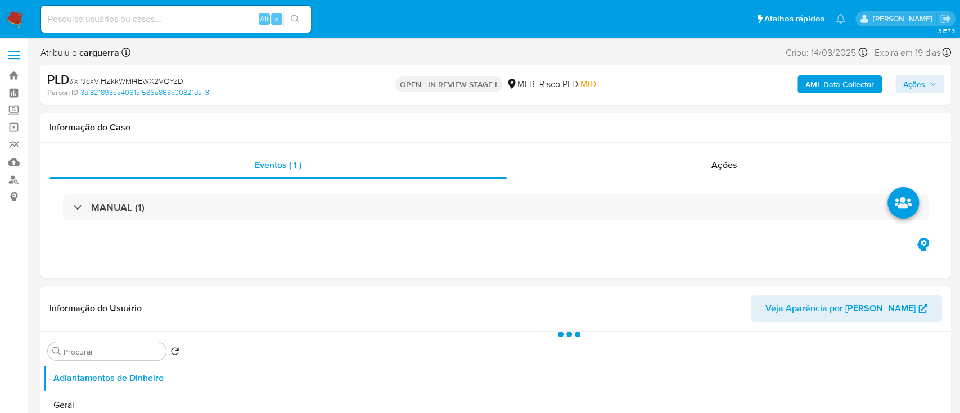
select select "10"
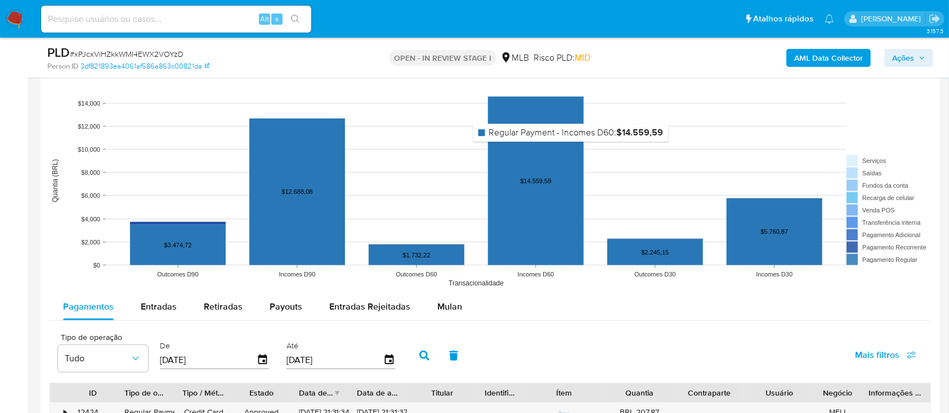
scroll to position [1050, 0]
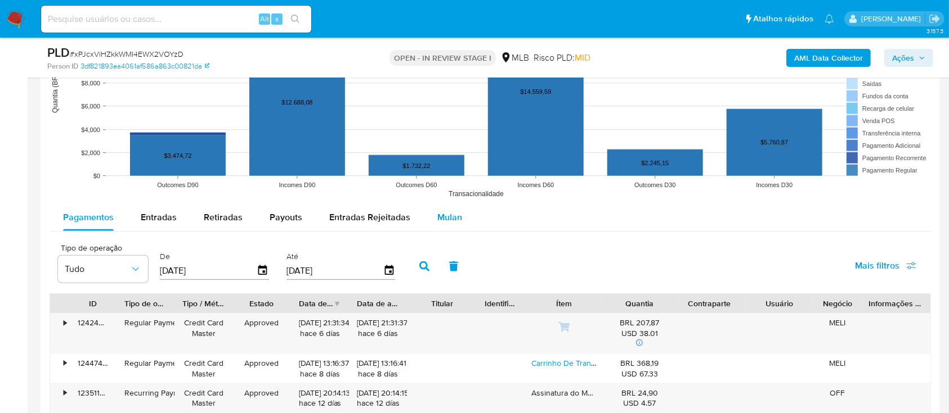
click at [445, 215] on span "Mulan" at bounding box center [449, 217] width 25 height 13
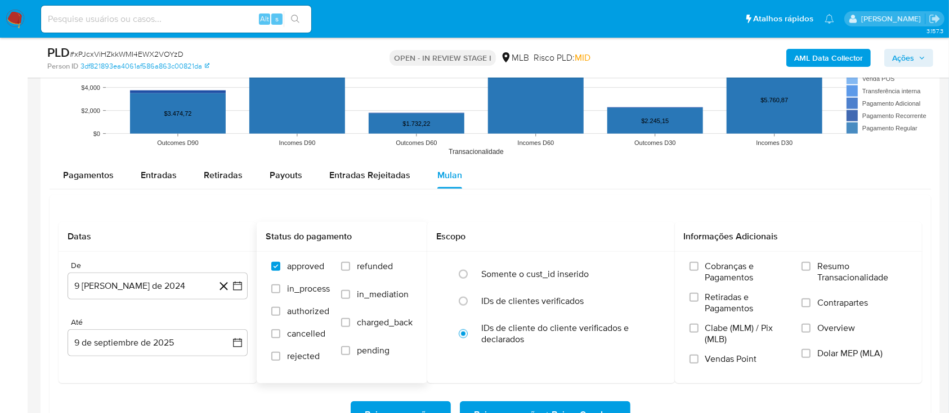
scroll to position [1125, 0]
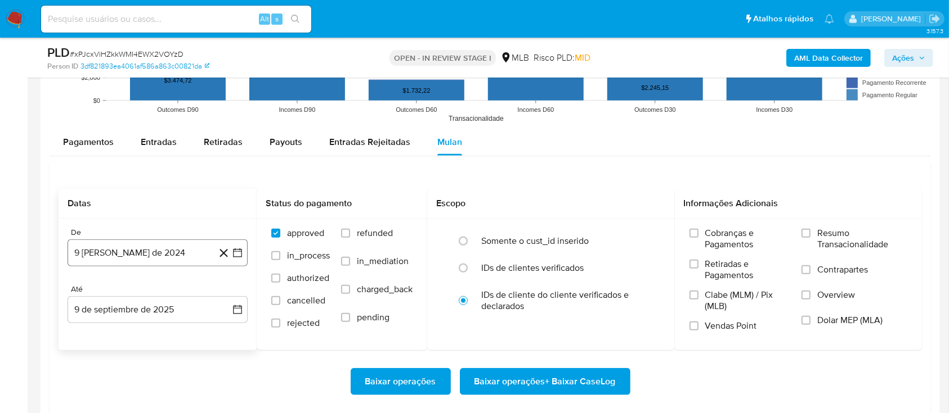
click at [235, 251] on icon "button" at bounding box center [237, 253] width 9 height 9
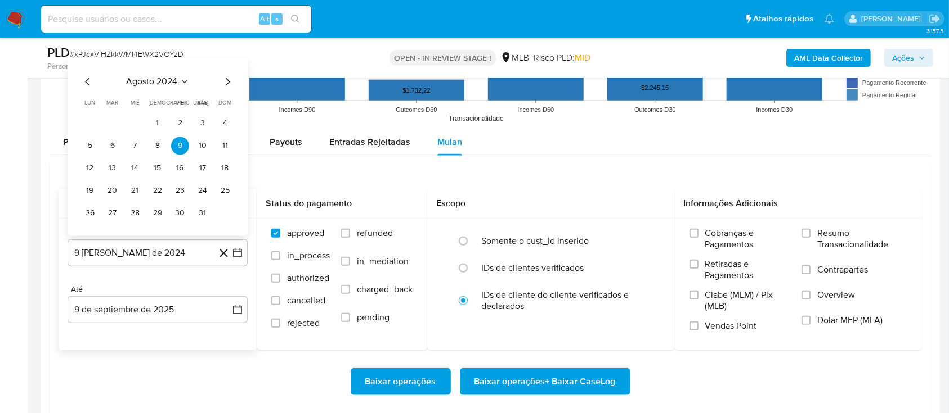
click at [164, 85] on span "agosto 2024" at bounding box center [152, 82] width 51 height 11
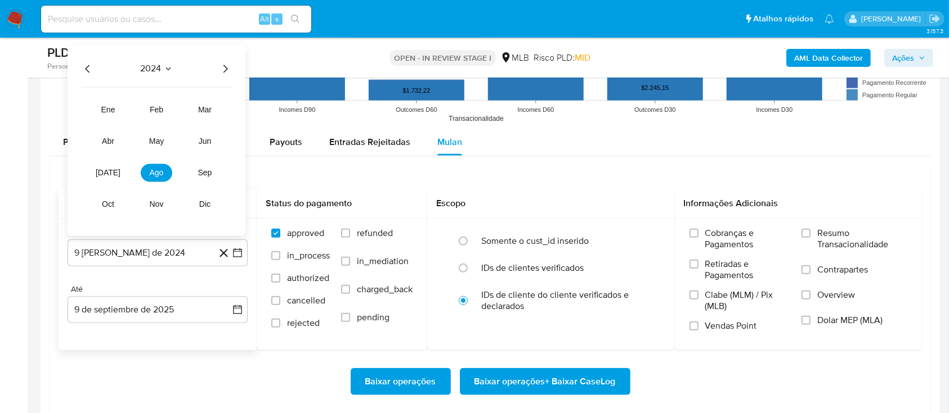
click at [224, 71] on icon "Año siguiente" at bounding box center [225, 69] width 5 height 8
click at [117, 170] on button "[DATE]" at bounding box center [108, 173] width 32 height 18
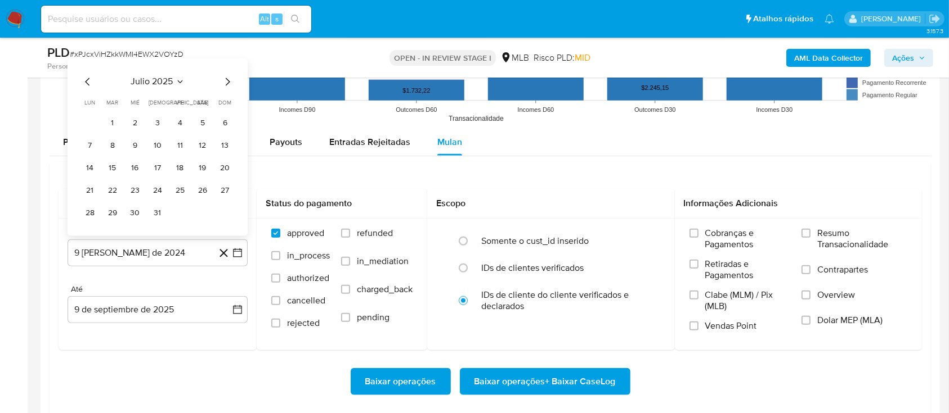
click at [114, 124] on button "1" at bounding box center [113, 124] width 18 height 18
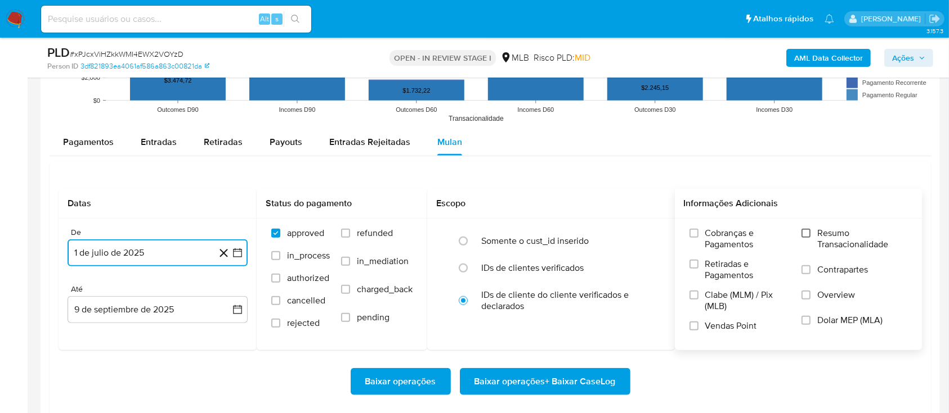
click at [809, 232] on input "Resumo Transacionalidade" at bounding box center [805, 233] width 9 height 9
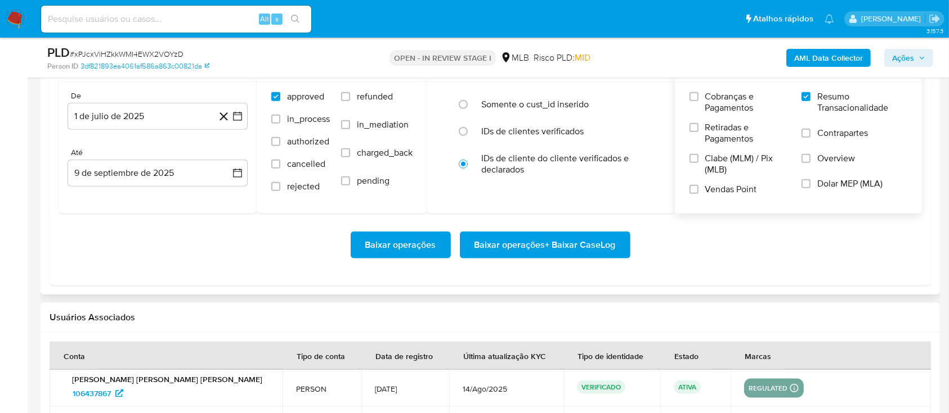
scroll to position [1275, 0]
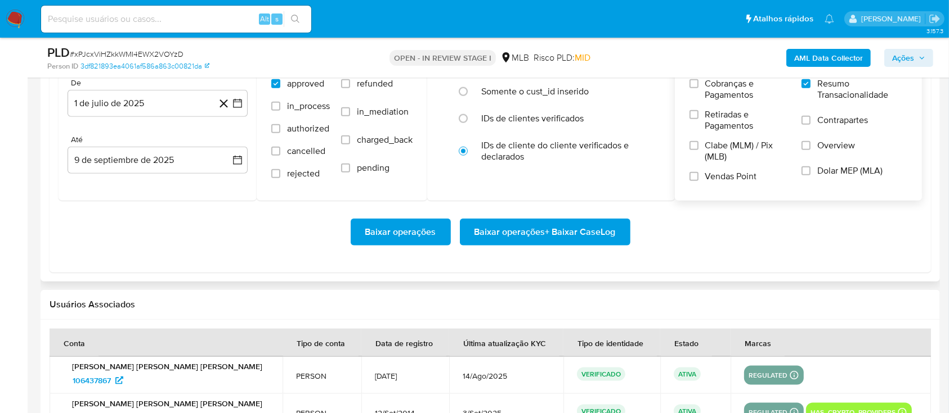
click at [550, 238] on span "Baixar operações + Baixar CaseLog" at bounding box center [544, 232] width 141 height 25
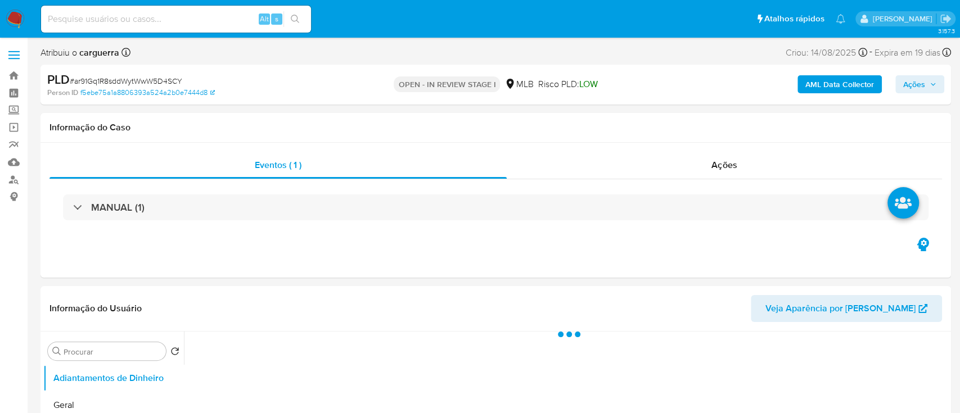
select select "10"
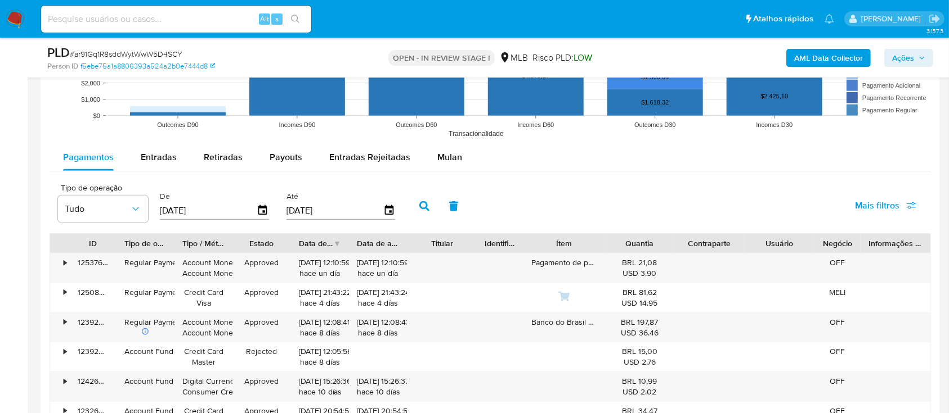
scroll to position [1125, 0]
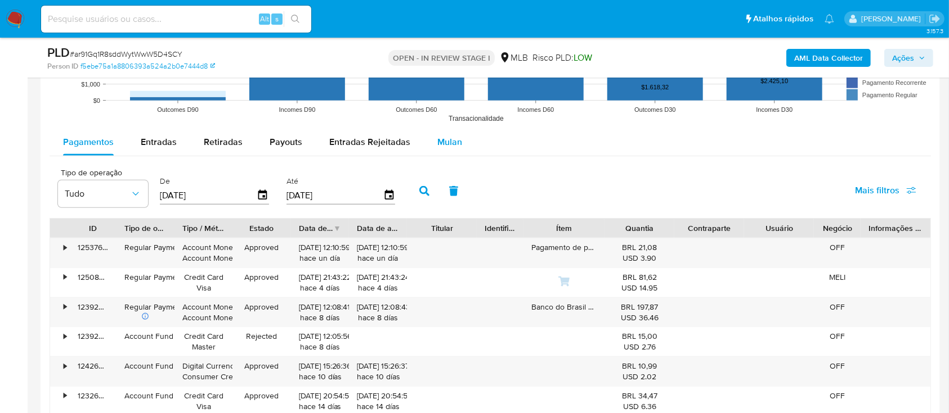
click at [450, 146] on span "Mulan" at bounding box center [449, 142] width 25 height 13
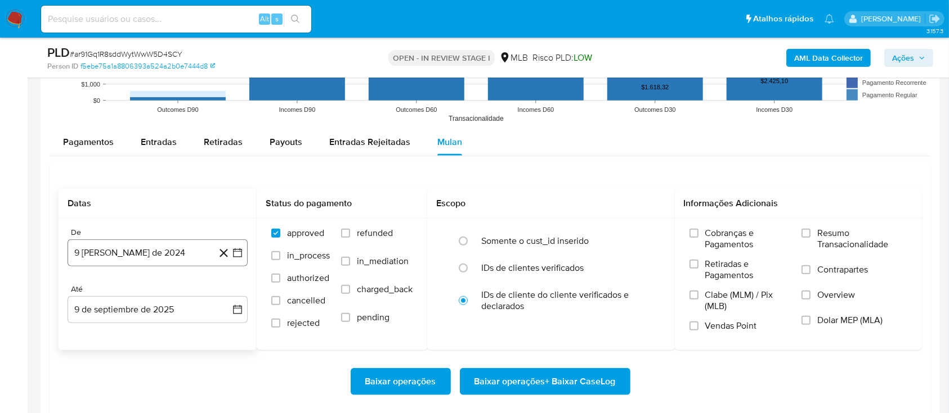
click at [233, 253] on icon "button" at bounding box center [237, 253] width 9 height 9
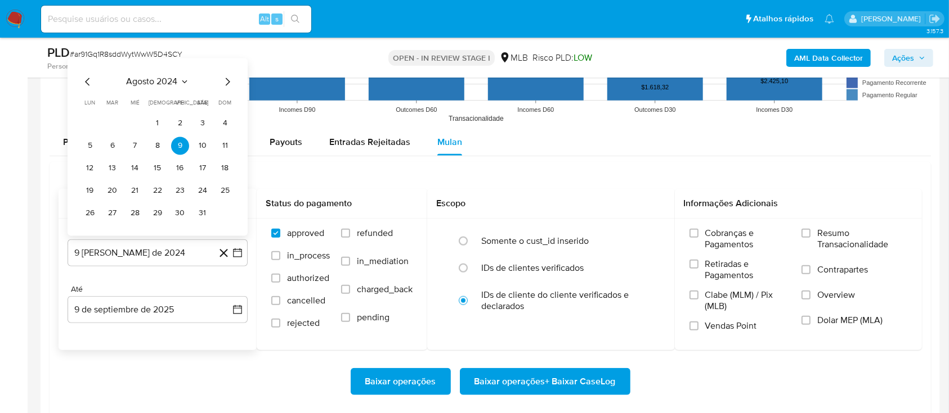
click at [184, 81] on icon "Seleccionar mes y año" at bounding box center [184, 82] width 9 height 9
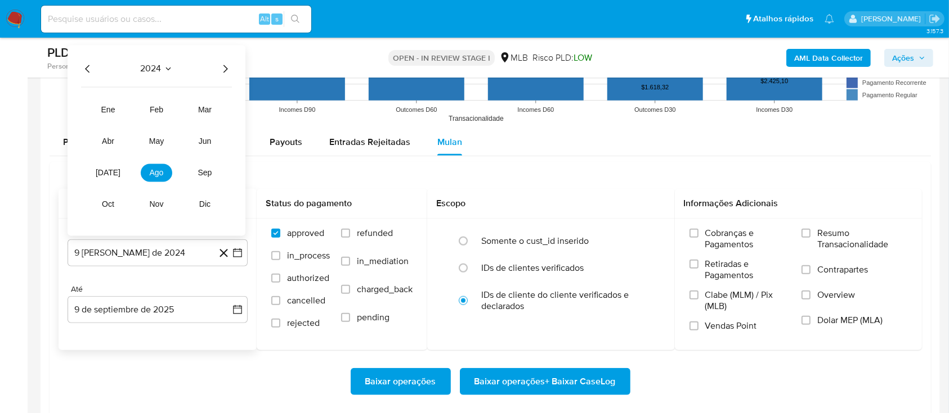
click at [225, 66] on icon "Año siguiente" at bounding box center [225, 69] width 14 height 14
click at [111, 168] on button "[DATE]" at bounding box center [108, 173] width 32 height 18
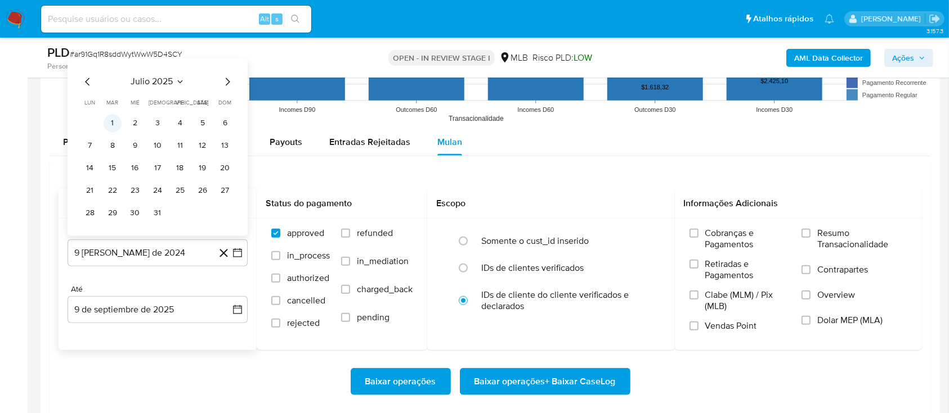
click at [115, 123] on button "1" at bounding box center [113, 124] width 18 height 18
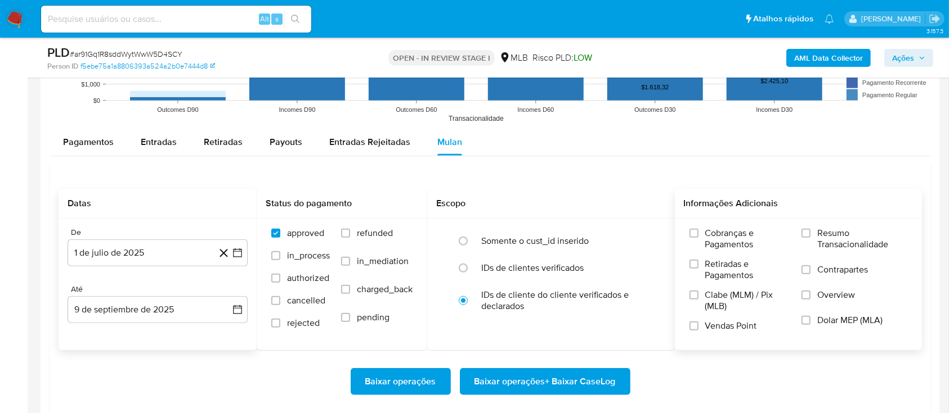
click at [825, 235] on span "Resumo Transacionalidade" at bounding box center [862, 239] width 90 height 23
click at [810, 235] on input "Resumo Transacionalidade" at bounding box center [805, 233] width 9 height 9
click at [547, 376] on span "Baixar operações + Baixar CaseLog" at bounding box center [544, 382] width 141 height 25
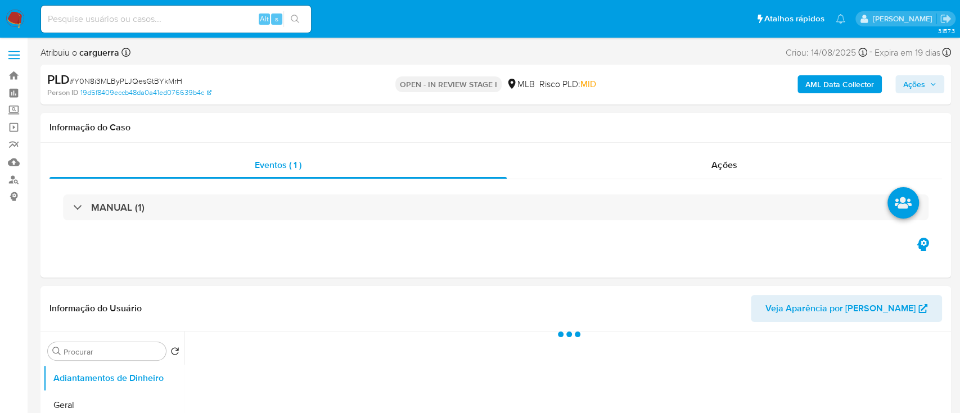
select select "10"
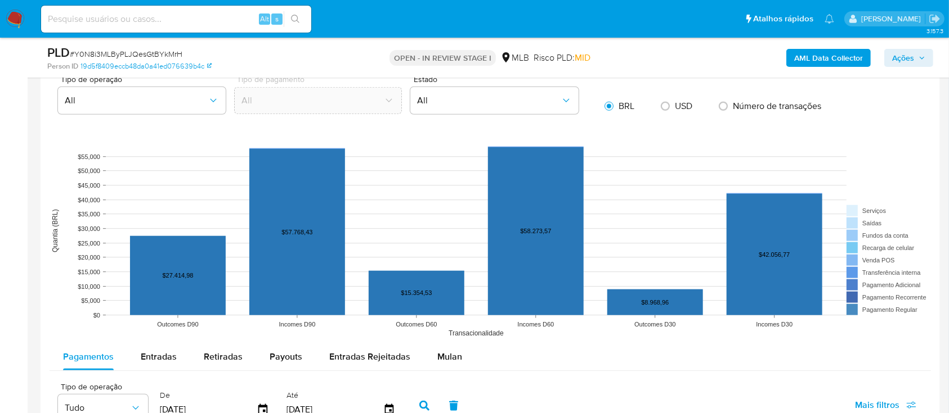
scroll to position [1125, 0]
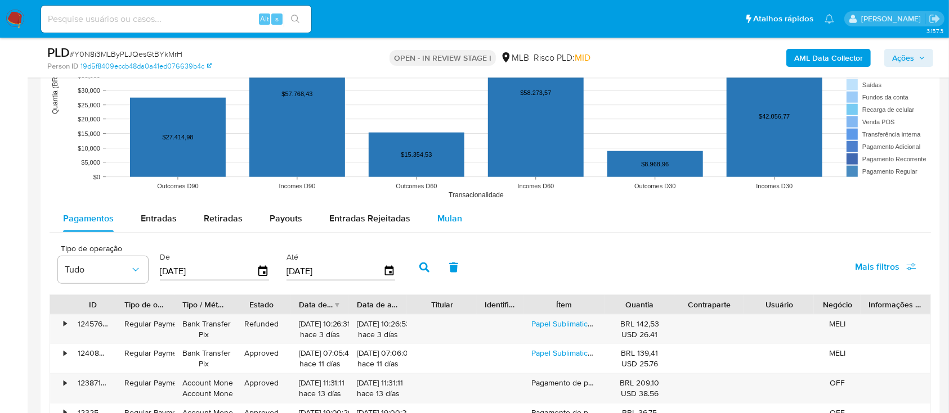
click at [437, 214] on span "Mulan" at bounding box center [449, 218] width 25 height 13
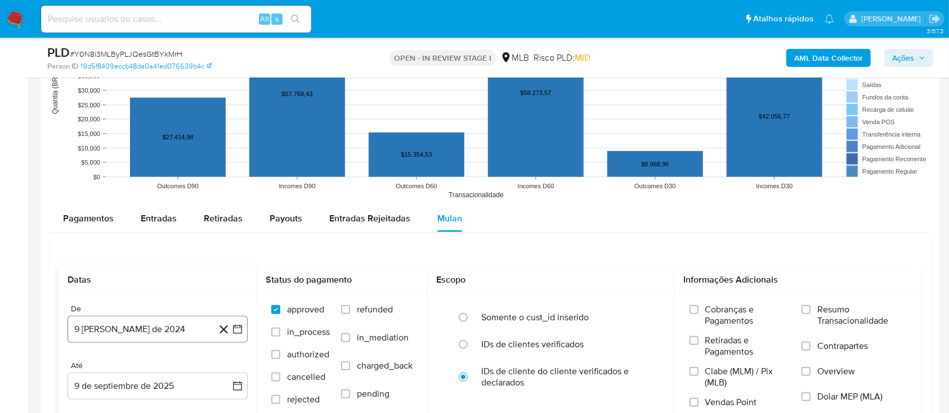
click at [232, 329] on icon "button" at bounding box center [237, 329] width 11 height 11
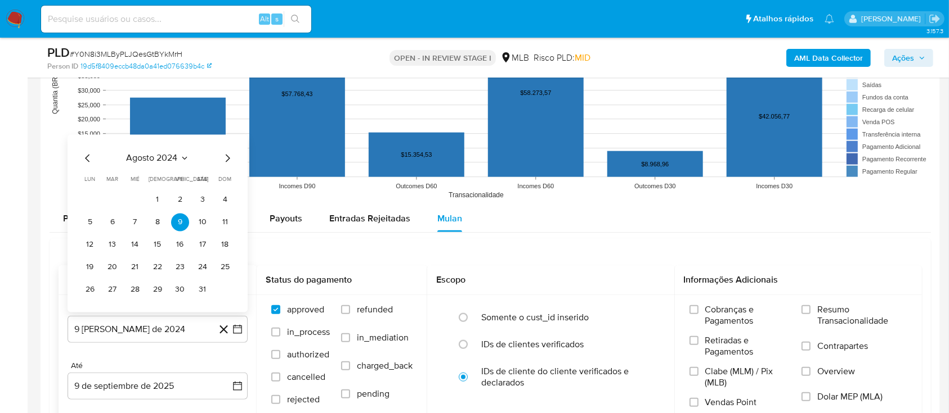
click at [180, 158] on icon "Seleccionar mes y año" at bounding box center [184, 158] width 9 height 9
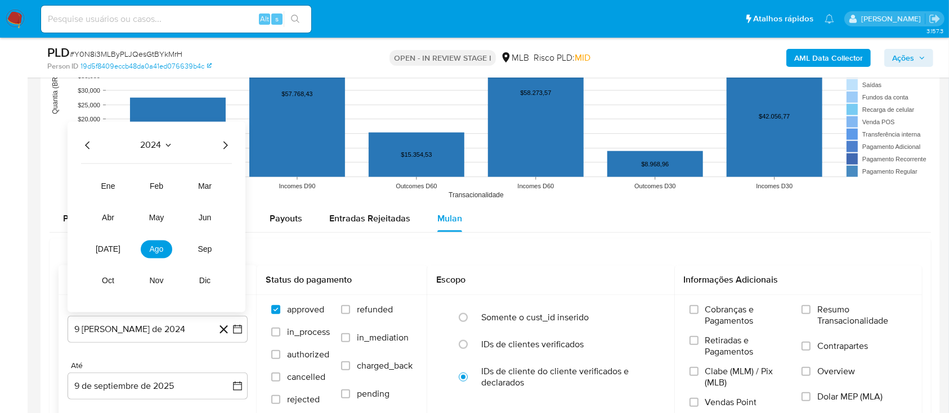
click at [221, 146] on icon "Año siguiente" at bounding box center [225, 145] width 14 height 14
click at [110, 245] on span "[DATE]" at bounding box center [108, 249] width 25 height 9
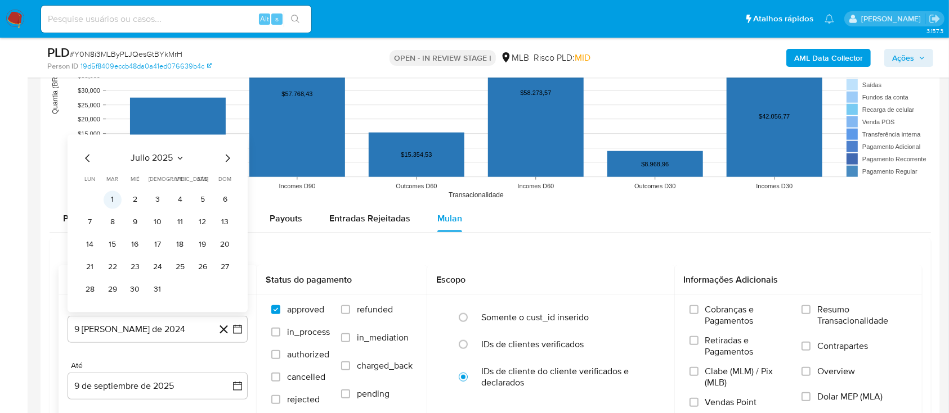
click at [113, 199] on button "1" at bounding box center [113, 200] width 18 height 18
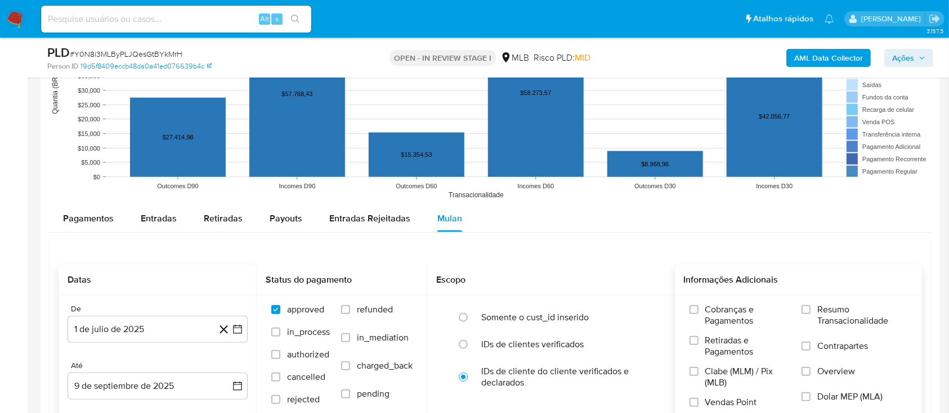
click at [815, 304] on label "Resumo Transacionalidade" at bounding box center [854, 322] width 106 height 37
click at [810, 305] on input "Resumo Transacionalidade" at bounding box center [805, 309] width 9 height 9
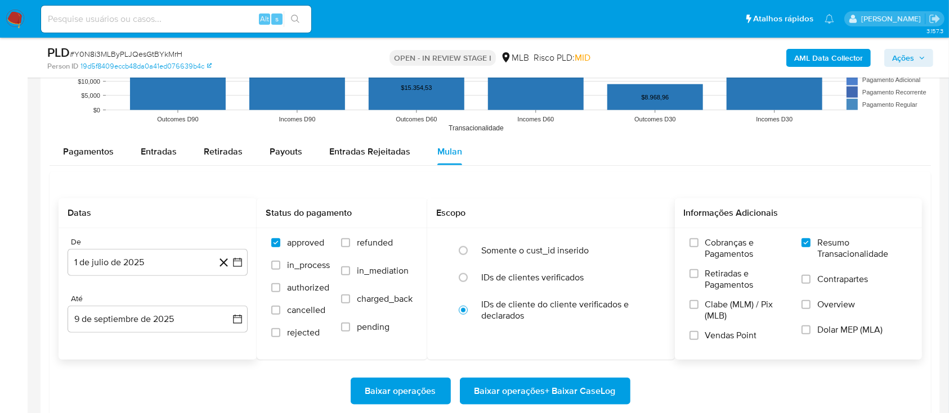
scroll to position [1275, 0]
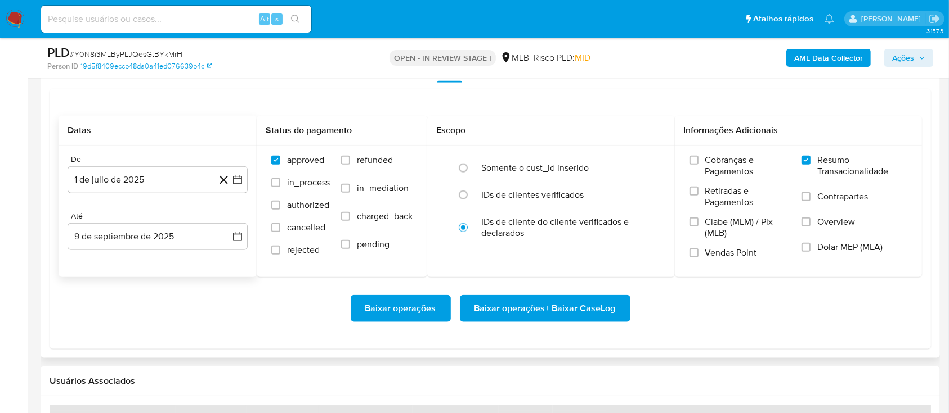
click at [517, 302] on span "Baixar operações + Baixar CaseLog" at bounding box center [544, 308] width 141 height 25
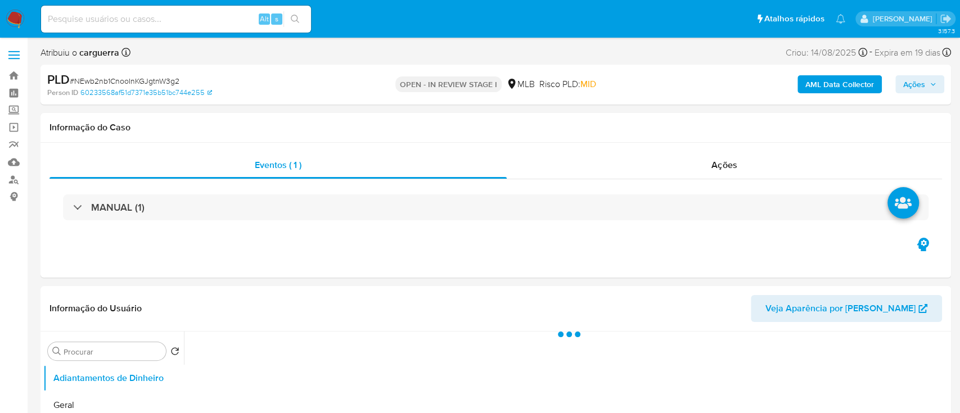
select select "10"
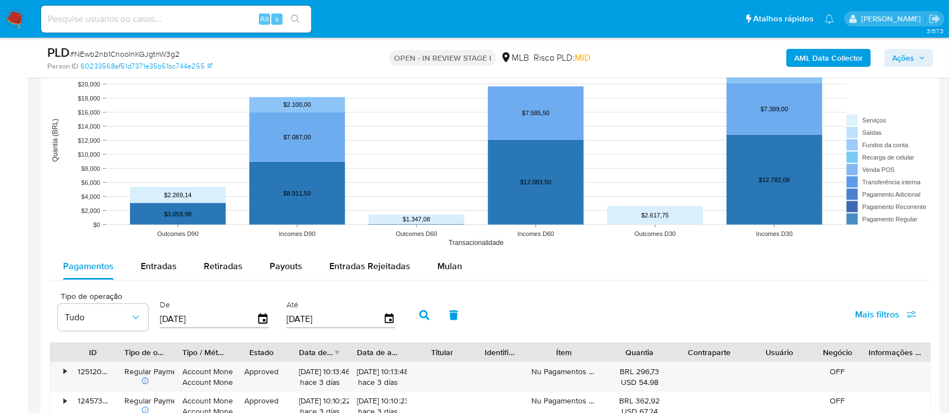
scroll to position [1125, 0]
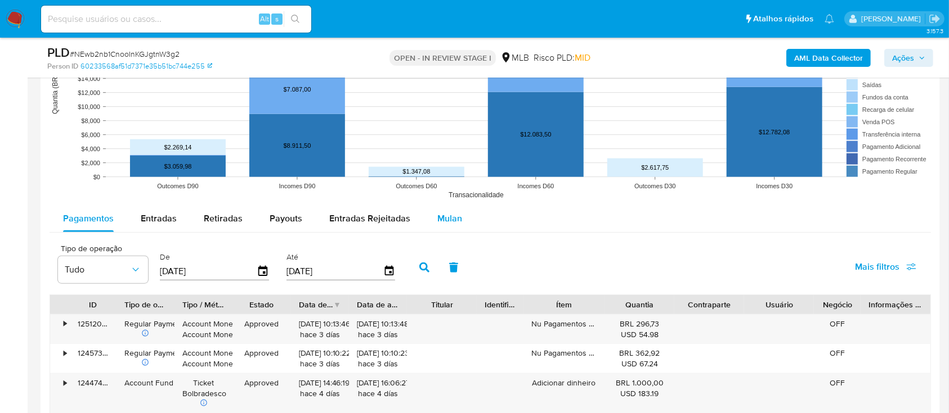
click at [437, 214] on span "Mulan" at bounding box center [449, 218] width 25 height 13
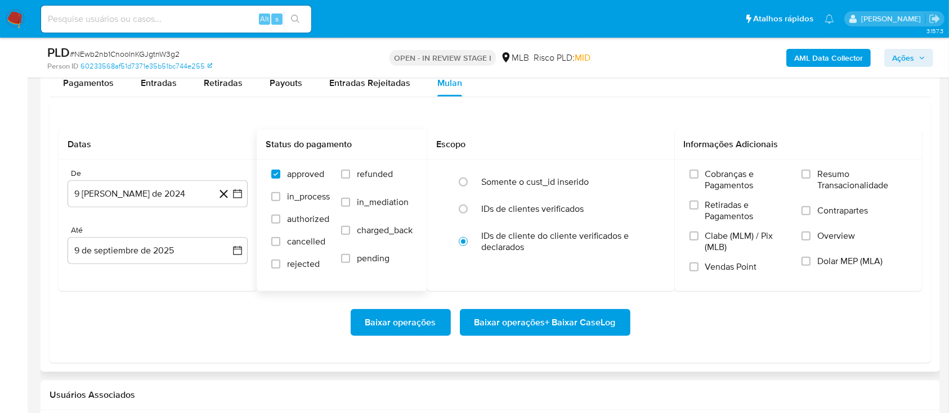
scroll to position [1275, 0]
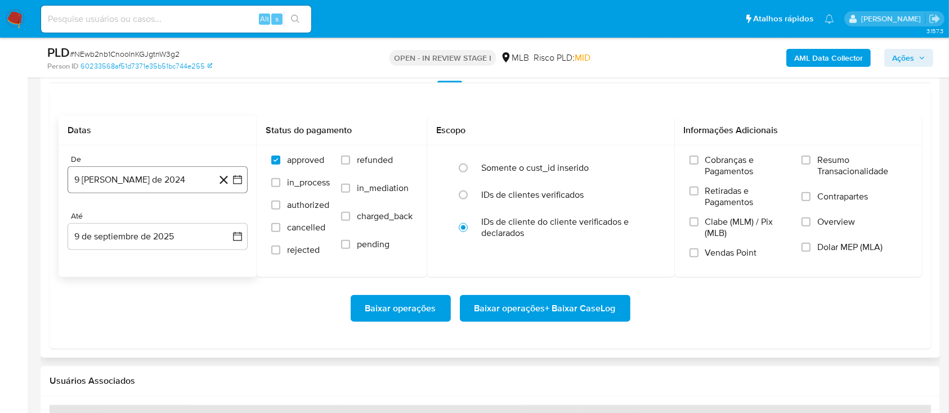
click at [238, 181] on icon "button" at bounding box center [237, 179] width 11 height 11
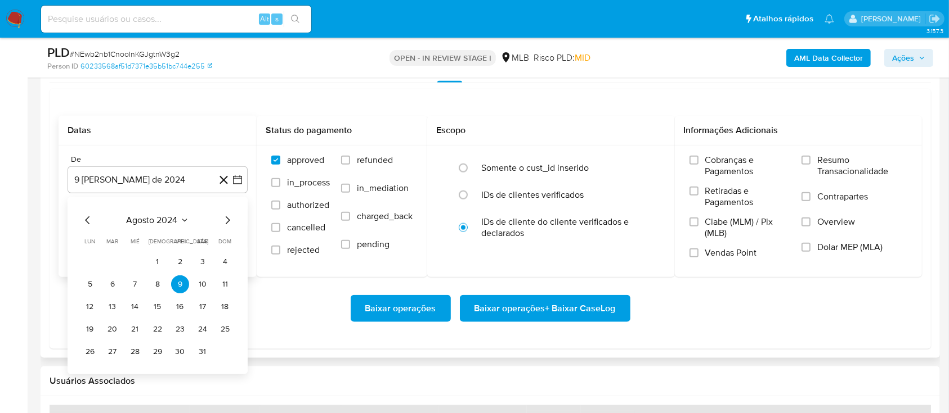
click at [228, 218] on icon "Mes siguiente" at bounding box center [228, 221] width 5 height 8
click at [189, 219] on icon "Seleccionar mes y año" at bounding box center [192, 220] width 9 height 9
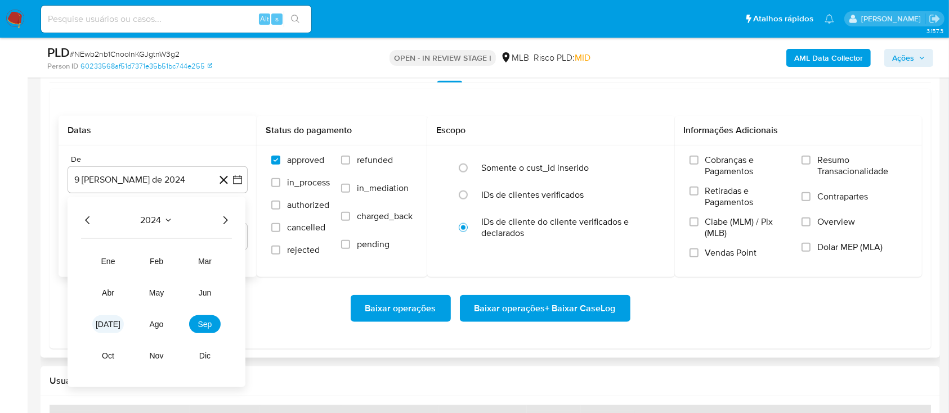
click at [111, 325] on span "[DATE]" at bounding box center [108, 324] width 25 height 9
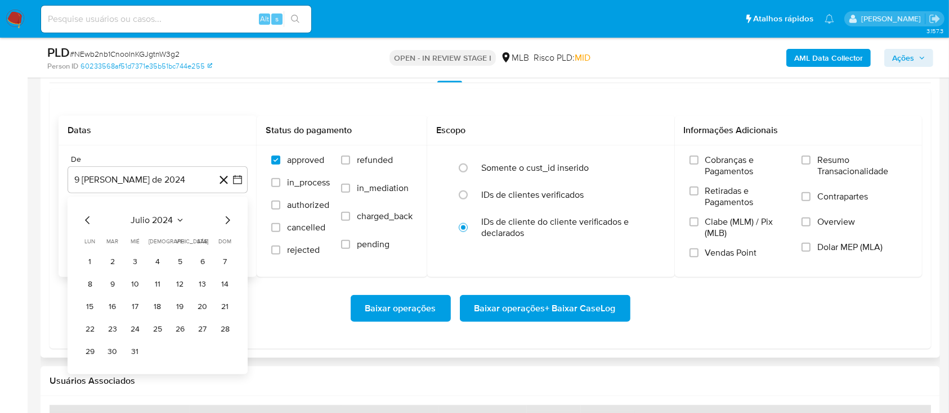
click at [225, 221] on icon "Mes siguiente" at bounding box center [228, 221] width 14 height 14
click at [89, 222] on icon "Mes anterior" at bounding box center [88, 221] width 14 height 14
click at [224, 222] on icon "Mes siguiente" at bounding box center [228, 221] width 14 height 14
click at [183, 219] on icon "Seleccionar mes y año" at bounding box center [184, 220] width 5 height 3
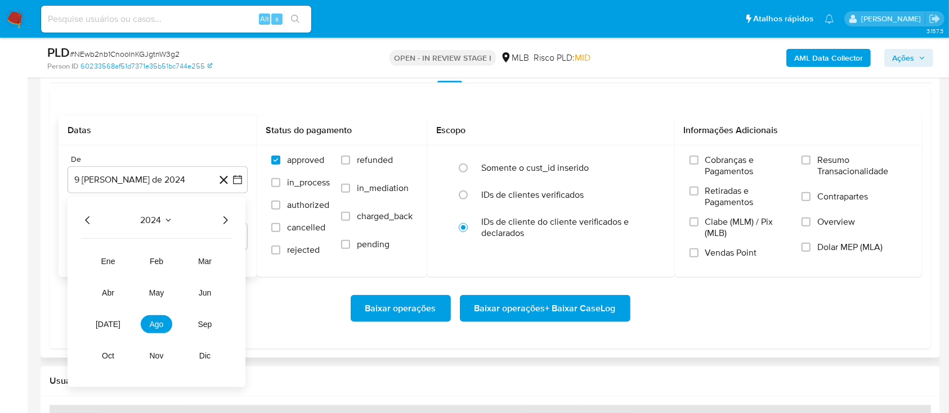
click at [222, 218] on icon "Año siguiente" at bounding box center [225, 221] width 14 height 14
click at [105, 330] on button "[DATE]" at bounding box center [108, 325] width 32 height 18
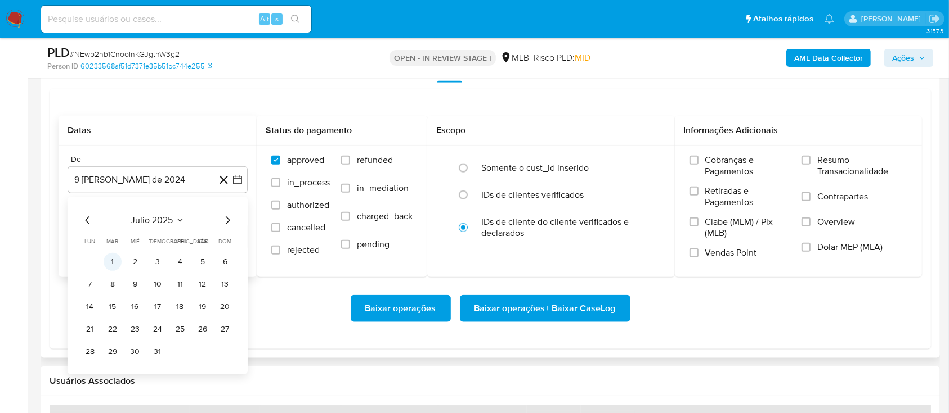
click at [114, 263] on button "1" at bounding box center [113, 262] width 18 height 18
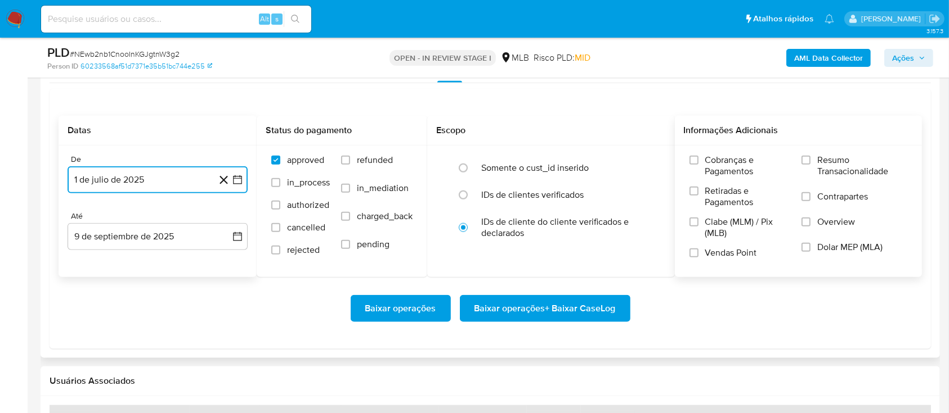
drag, startPoint x: 806, startPoint y: 155, endPoint x: 795, endPoint y: 166, distance: 15.1
click at [806, 156] on input "Resumo Transacionalidade" at bounding box center [805, 160] width 9 height 9
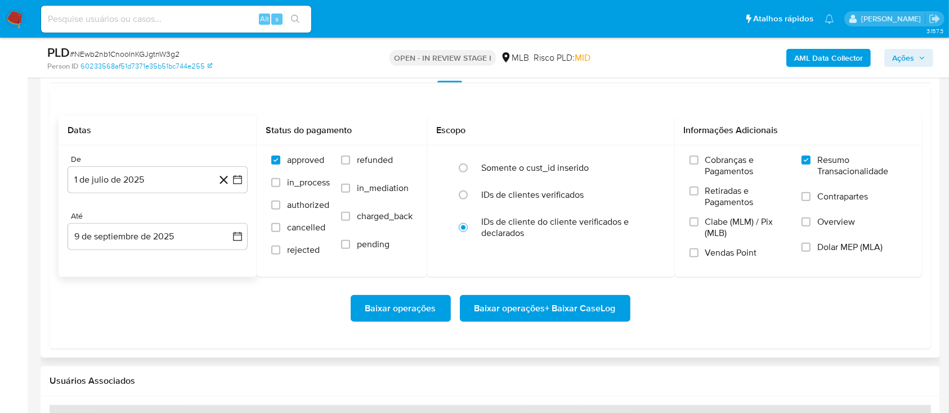
click at [541, 304] on span "Baixar operações + Baixar CaseLog" at bounding box center [544, 308] width 141 height 25
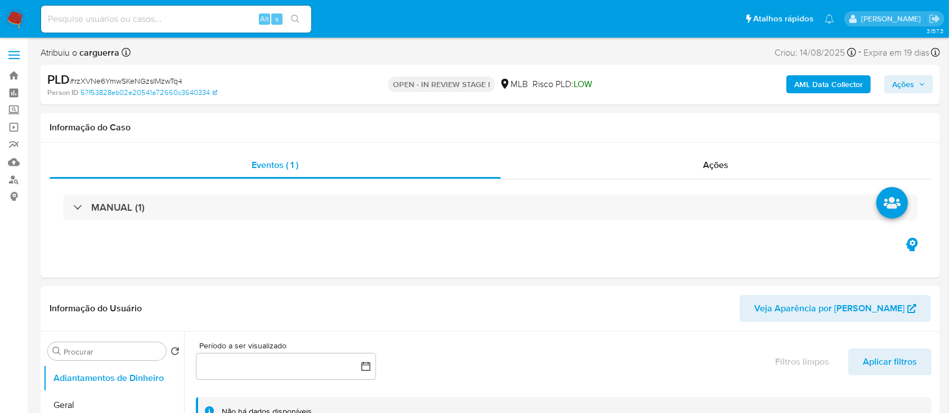
select select "10"
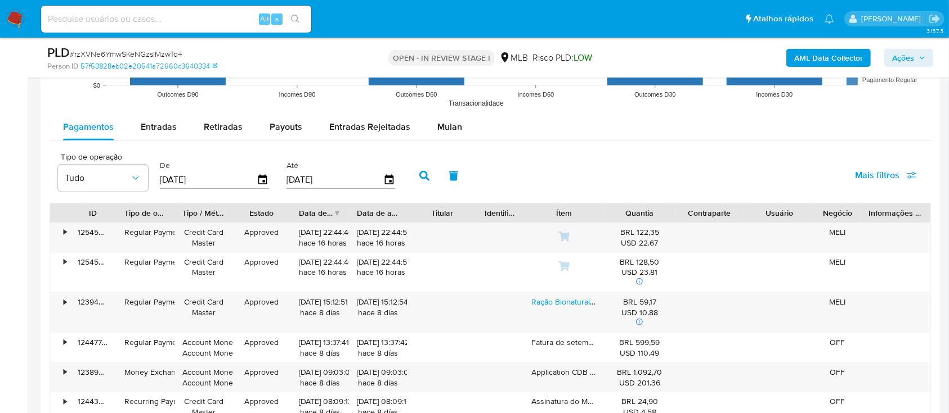
scroll to position [1200, 0]
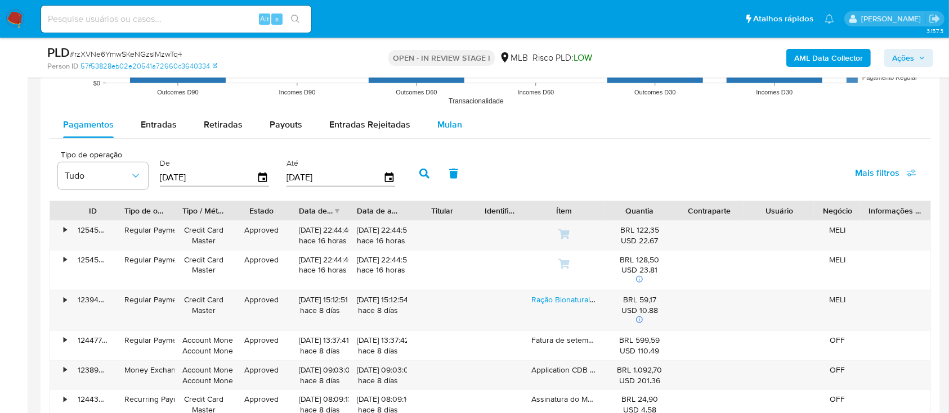
click at [440, 125] on span "Mulan" at bounding box center [449, 124] width 25 height 13
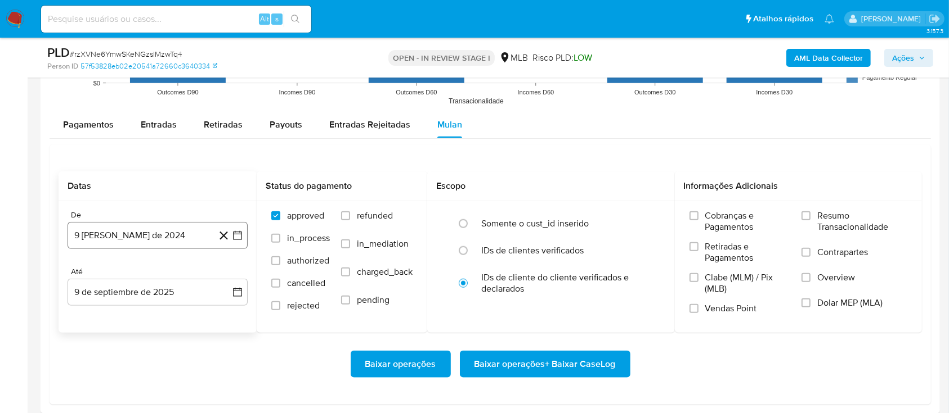
click at [234, 235] on icon "button" at bounding box center [237, 235] width 11 height 11
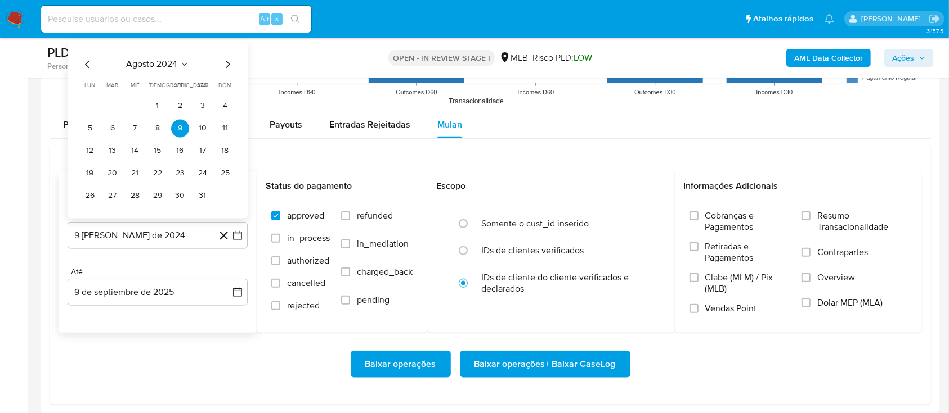
click at [185, 65] on icon "Seleccionar mes y año" at bounding box center [184, 64] width 9 height 9
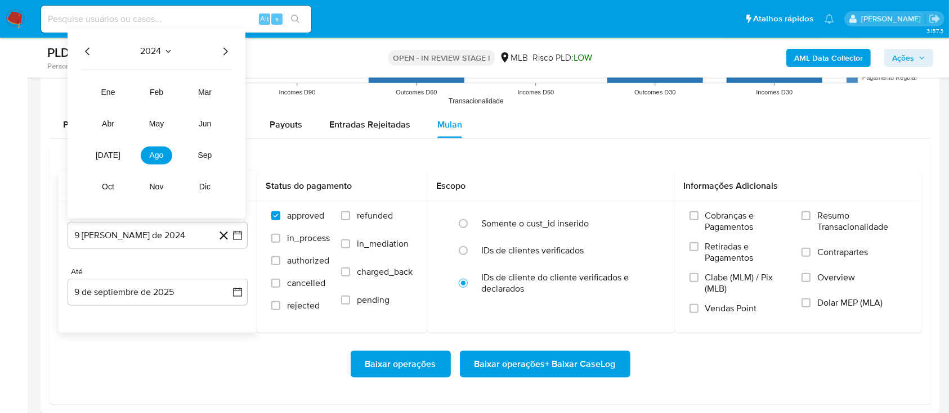
click at [225, 56] on icon "Año siguiente" at bounding box center [225, 52] width 14 height 14
click at [105, 153] on span "[DATE]" at bounding box center [108, 155] width 25 height 9
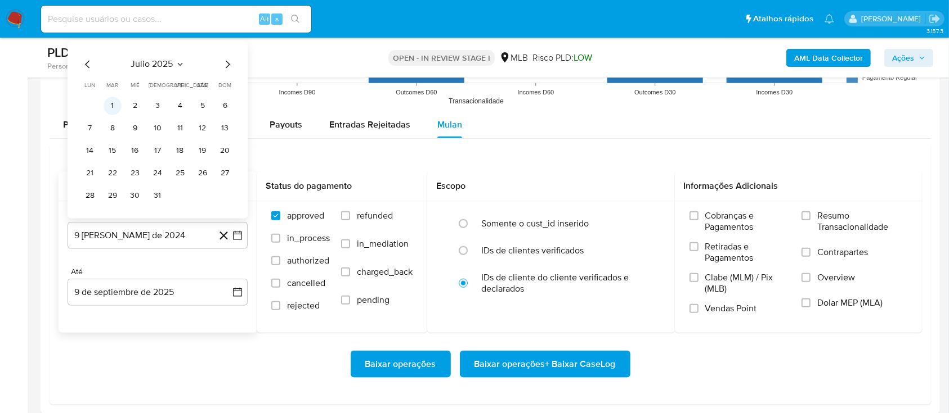
click at [114, 103] on button "1" at bounding box center [113, 106] width 18 height 18
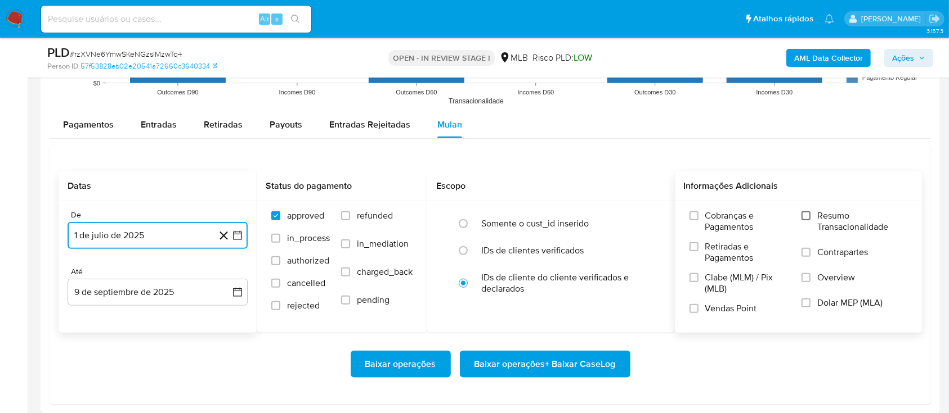
click at [809, 214] on input "Resumo Transacionalidade" at bounding box center [805, 216] width 9 height 9
click at [554, 362] on span "Baixar operações + Baixar CaseLog" at bounding box center [544, 364] width 141 height 25
